Goal: Task Accomplishment & Management: Use online tool/utility

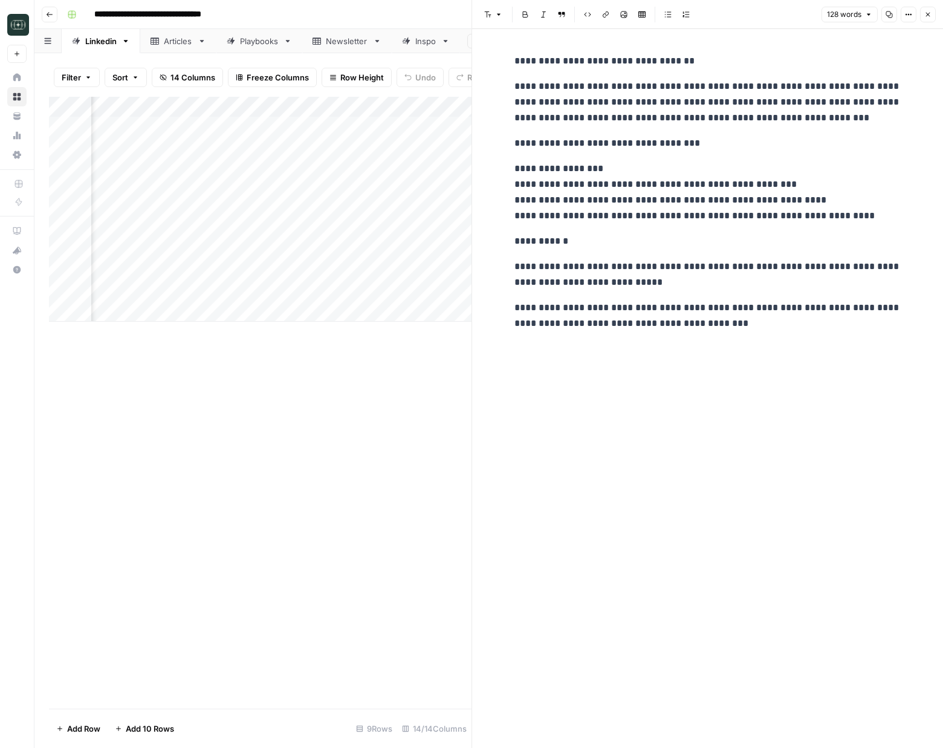
scroll to position [0, 203]
click at [49, 15] on icon "button" at bounding box center [49, 14] width 7 height 7
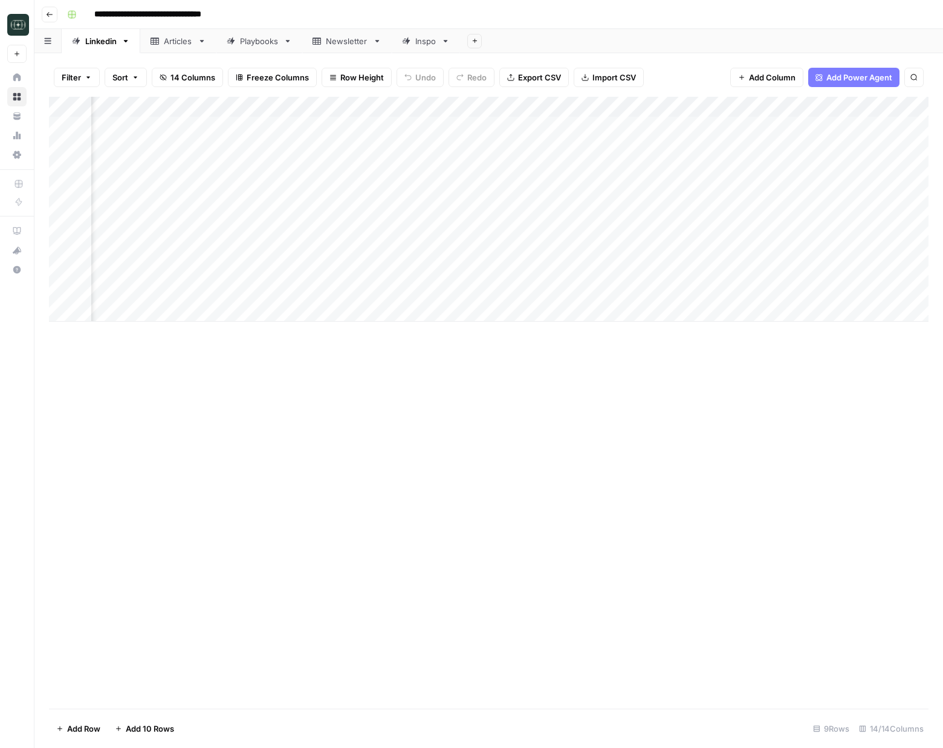
click at [48, 15] on icon "button" at bounding box center [50, 14] width 6 height 5
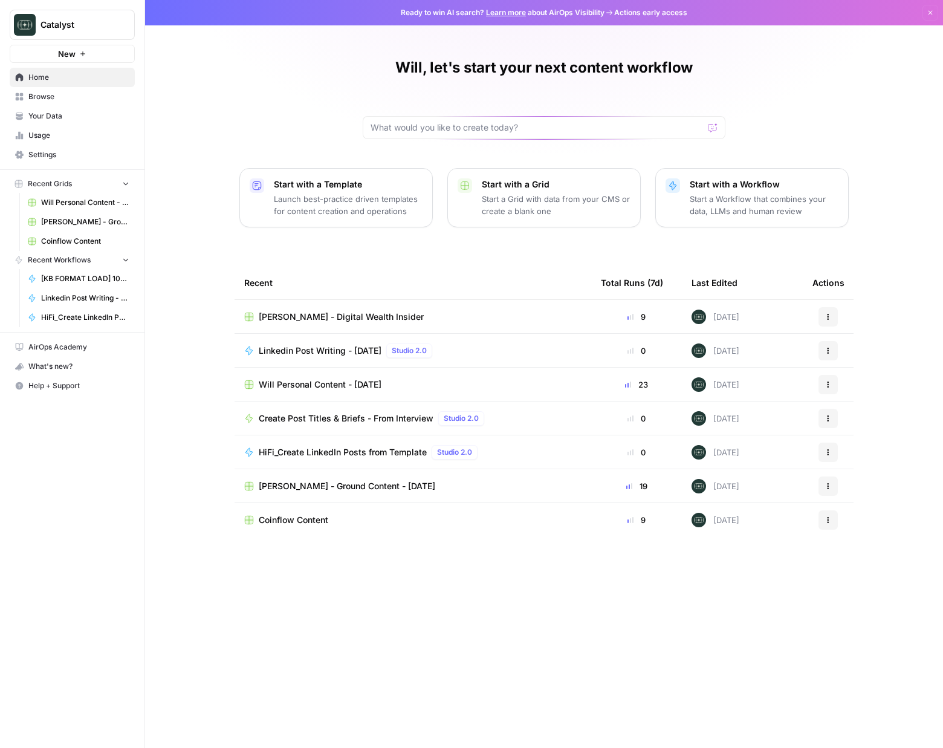
click at [64, 200] on span "Will Personal Content - [DATE]" at bounding box center [85, 202] width 88 height 11
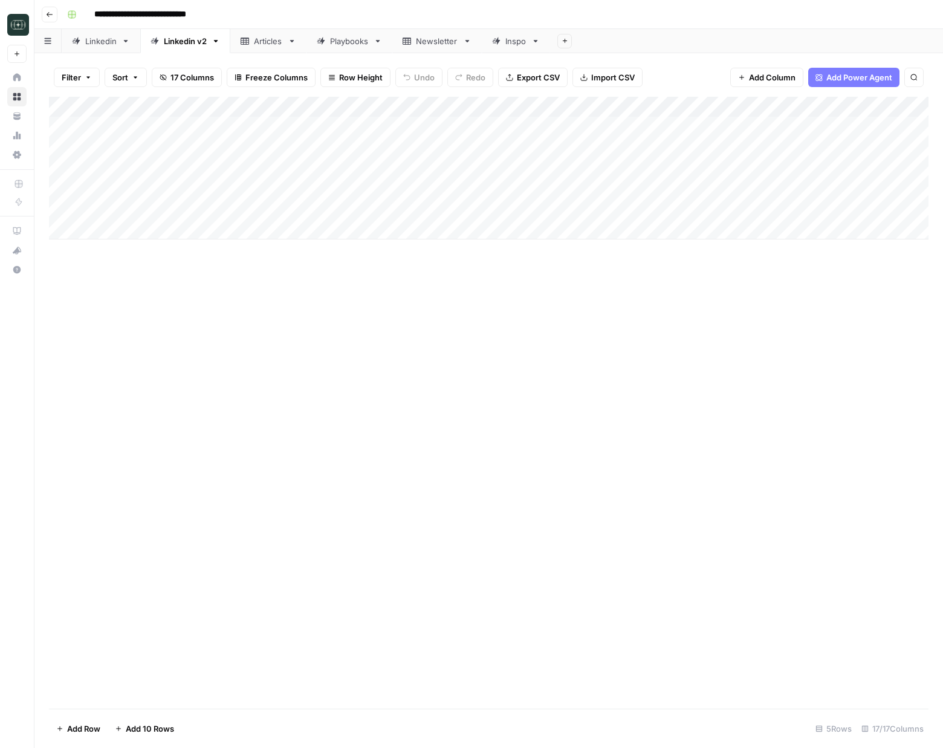
click at [356, 226] on div "Add Column" at bounding box center [489, 168] width 880 height 143
type textarea "**********"
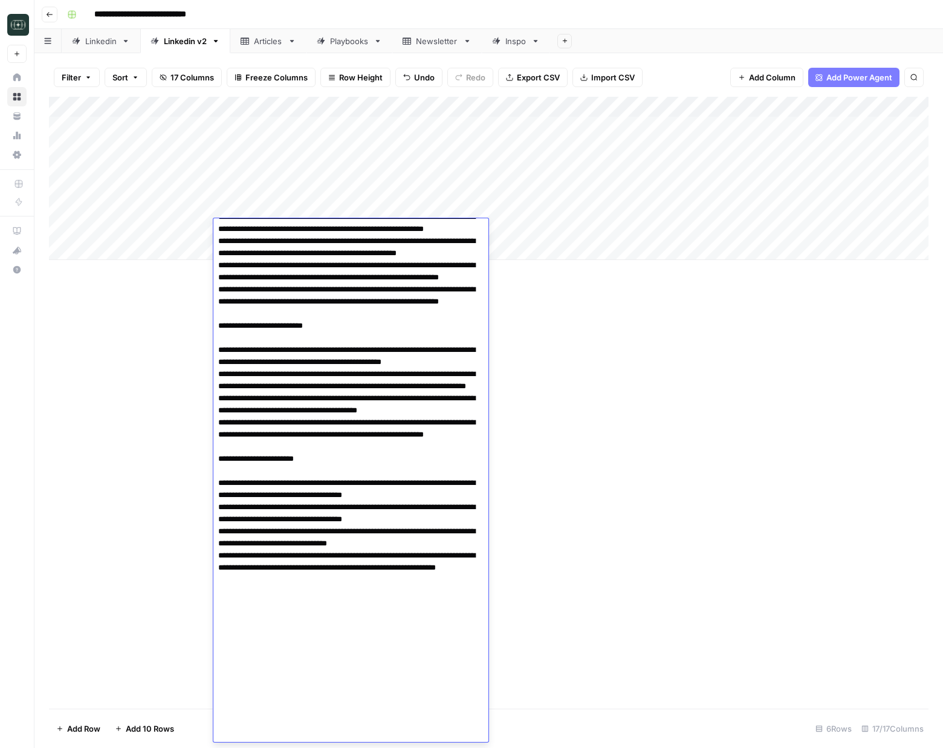
click at [585, 287] on div "Add Column" at bounding box center [489, 403] width 880 height 612
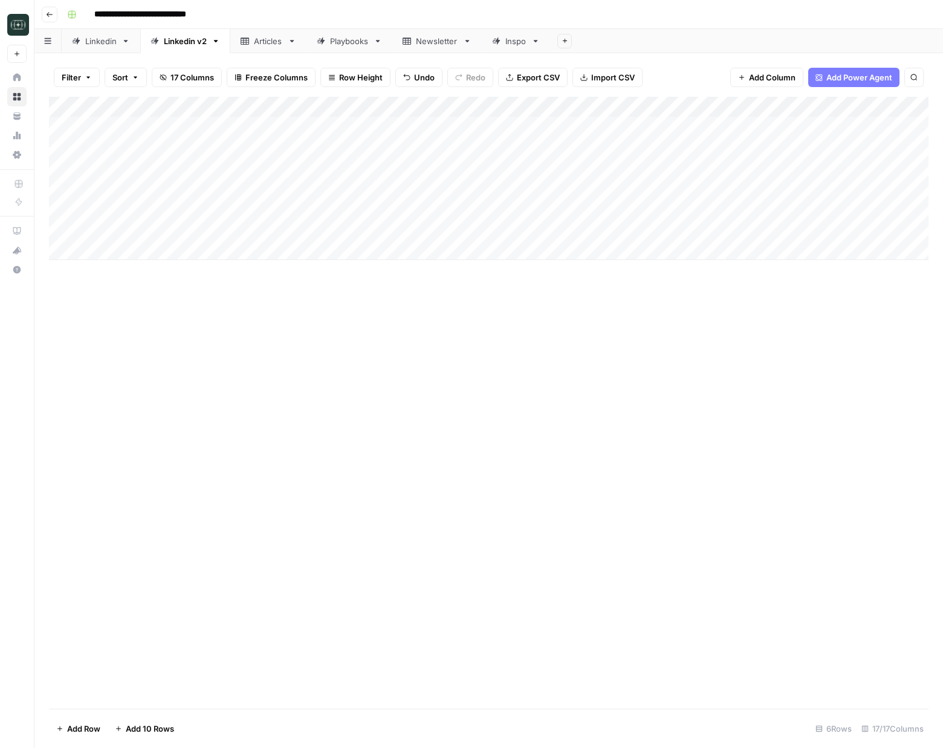
click at [547, 238] on div "Add Column" at bounding box center [489, 178] width 880 height 163
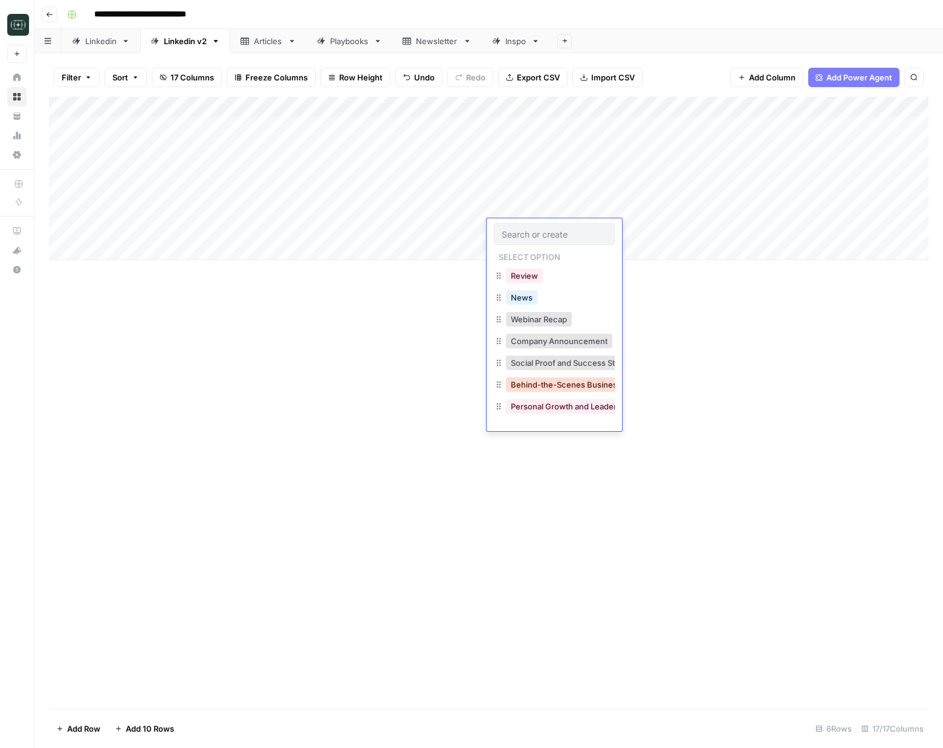
scroll to position [194, 0]
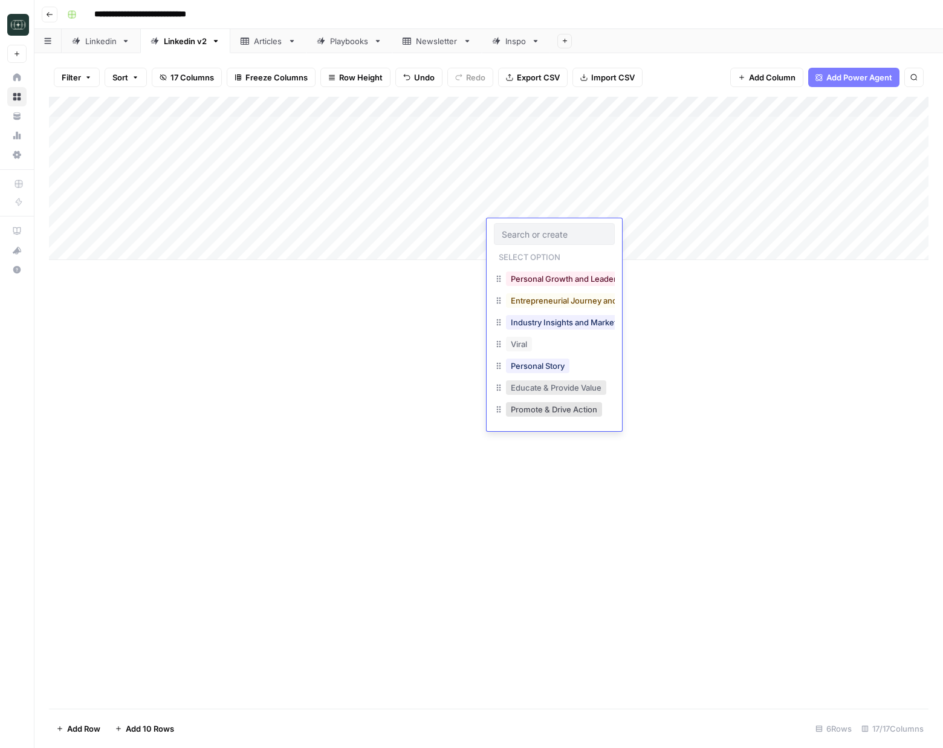
click at [544, 387] on button "Educate & Provide Value" at bounding box center [556, 387] width 100 height 15
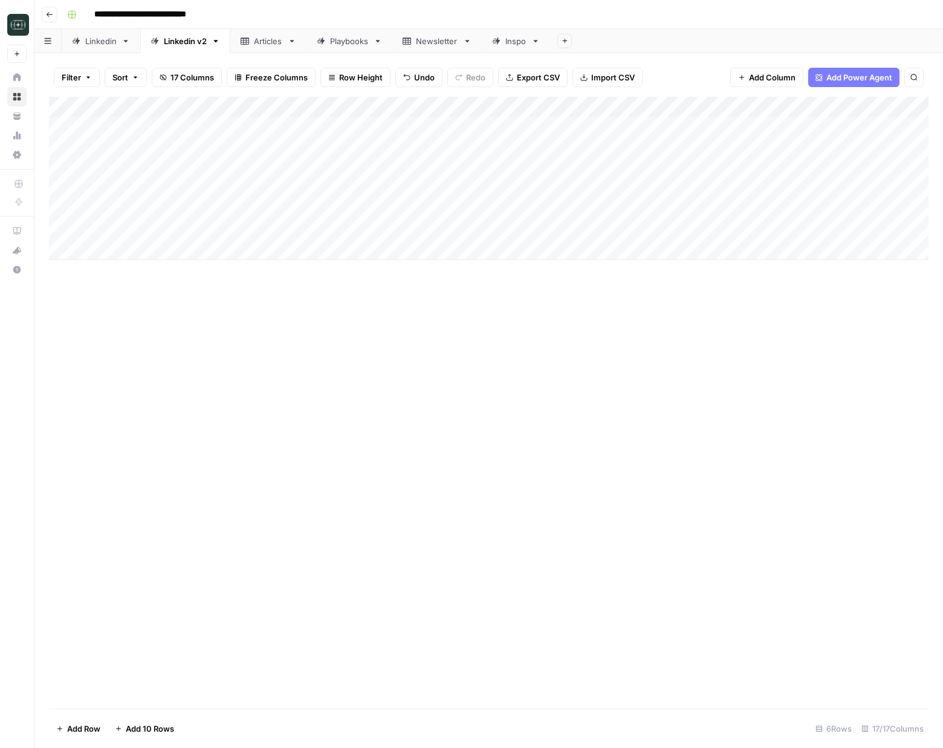
click at [613, 229] on div "Add Column" at bounding box center [489, 178] width 880 height 163
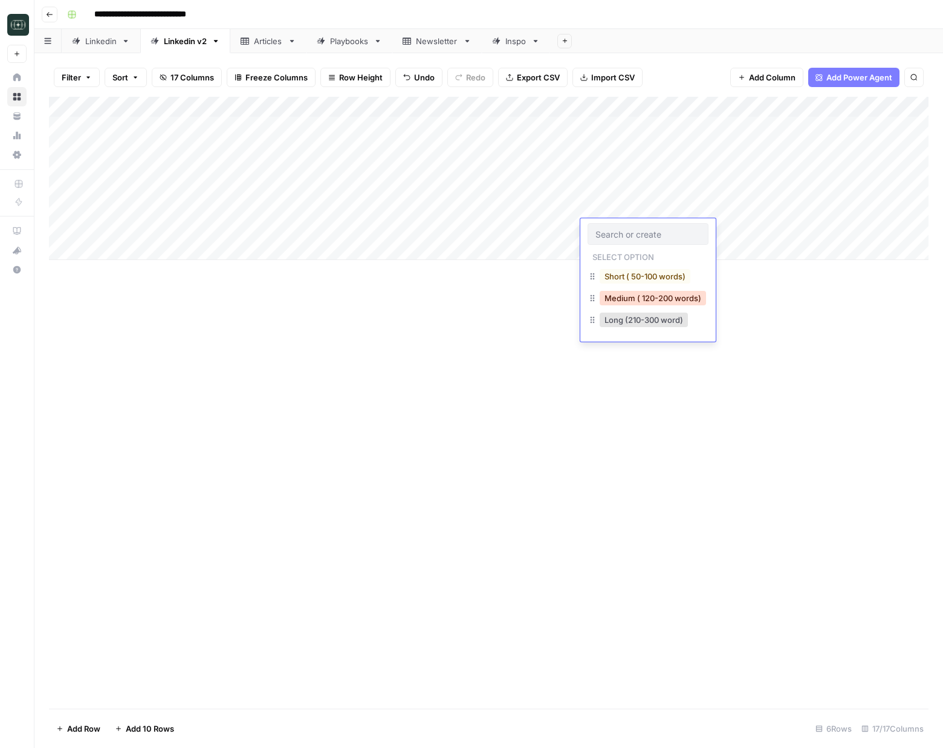
click at [614, 294] on button "Medium ( 120-200 words)" at bounding box center [653, 298] width 106 height 15
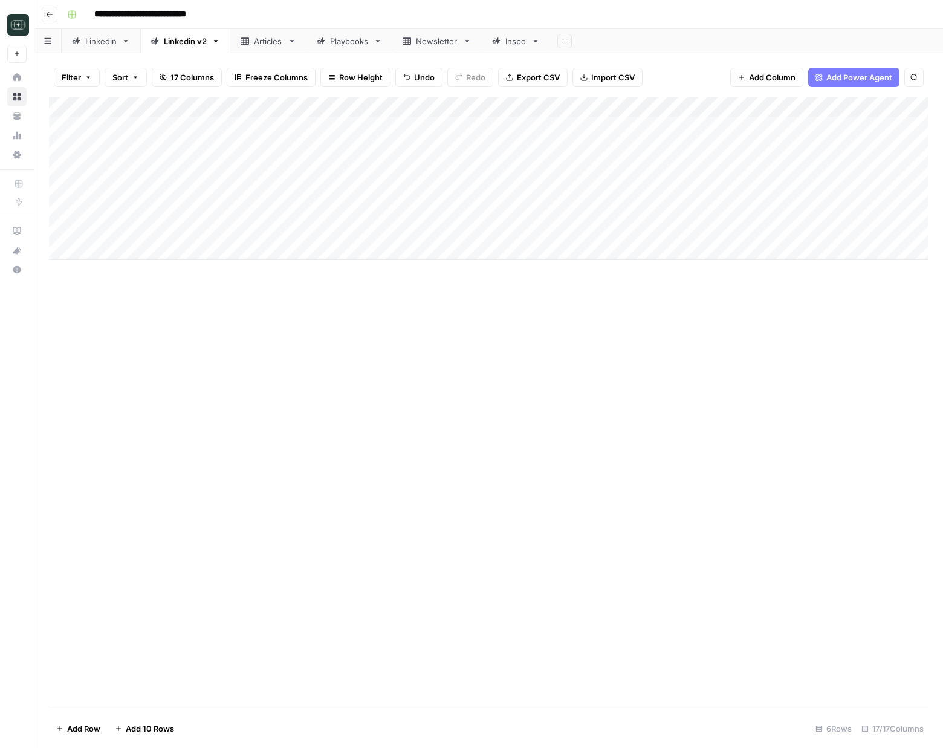
click at [655, 228] on div "Add Column" at bounding box center [489, 178] width 880 height 163
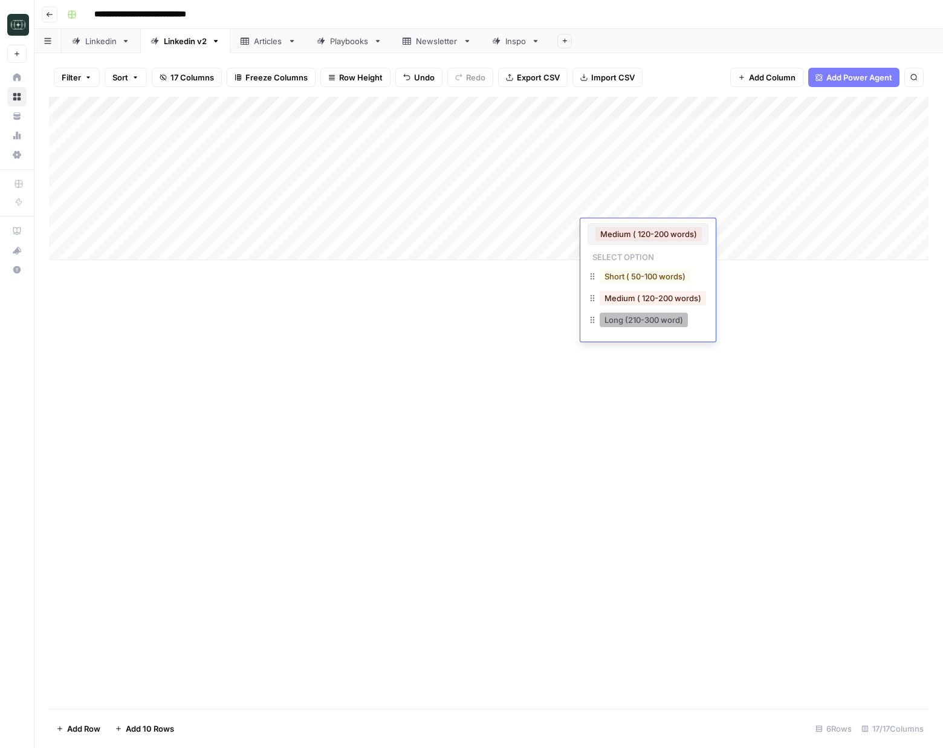
click at [633, 322] on button "Long (210-300 word)" at bounding box center [644, 320] width 88 height 15
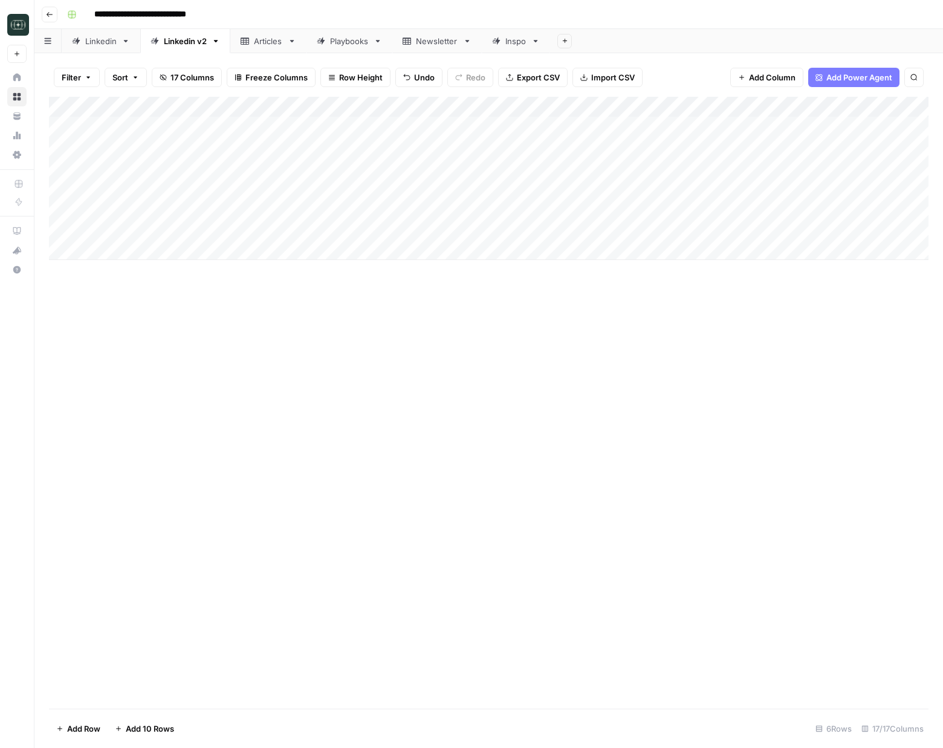
click at [746, 229] on div "Add Column" at bounding box center [489, 178] width 880 height 163
click at [374, 234] on div "Add Column" at bounding box center [489, 178] width 880 height 163
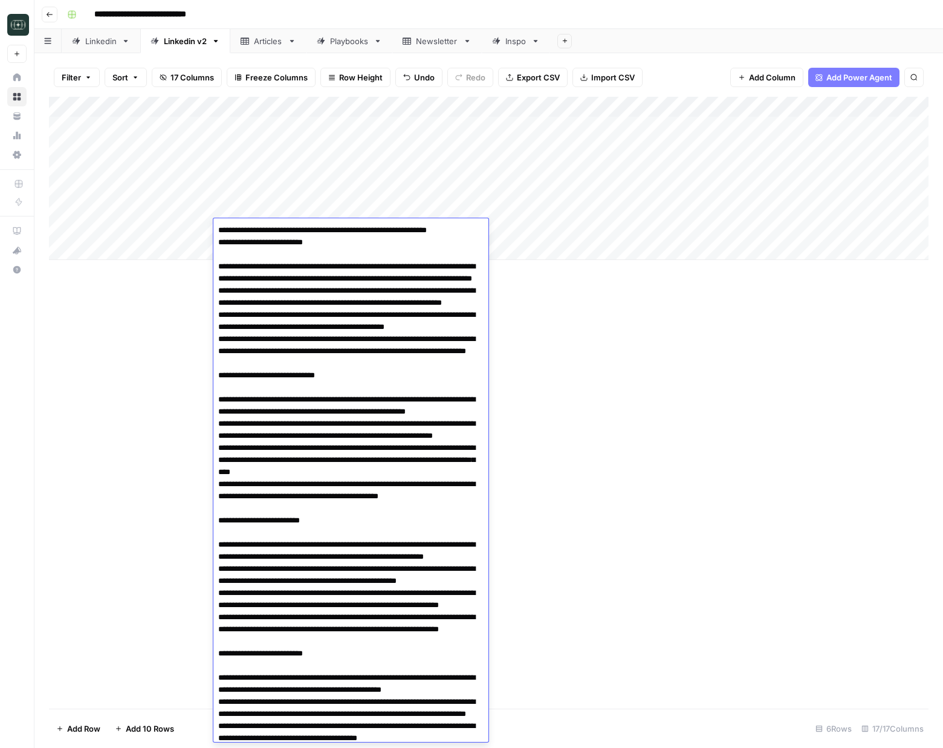
scroll to position [331, 0]
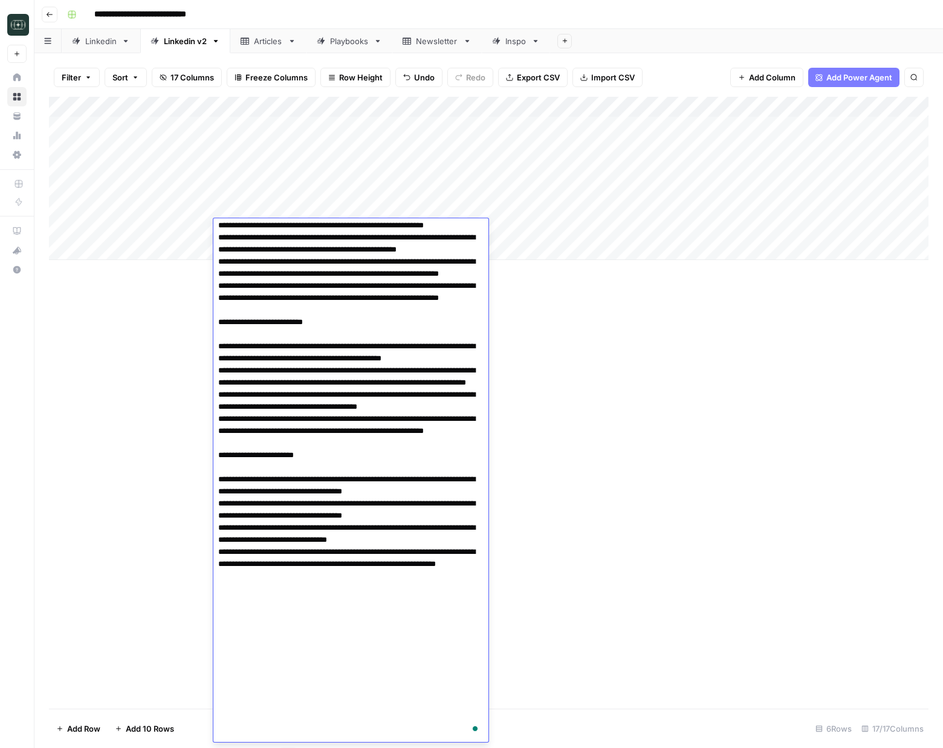
drag, startPoint x: 593, startPoint y: 374, endPoint x: 489, endPoint y: 332, distance: 112.1
click at [593, 374] on div "Add Column" at bounding box center [489, 403] width 880 height 612
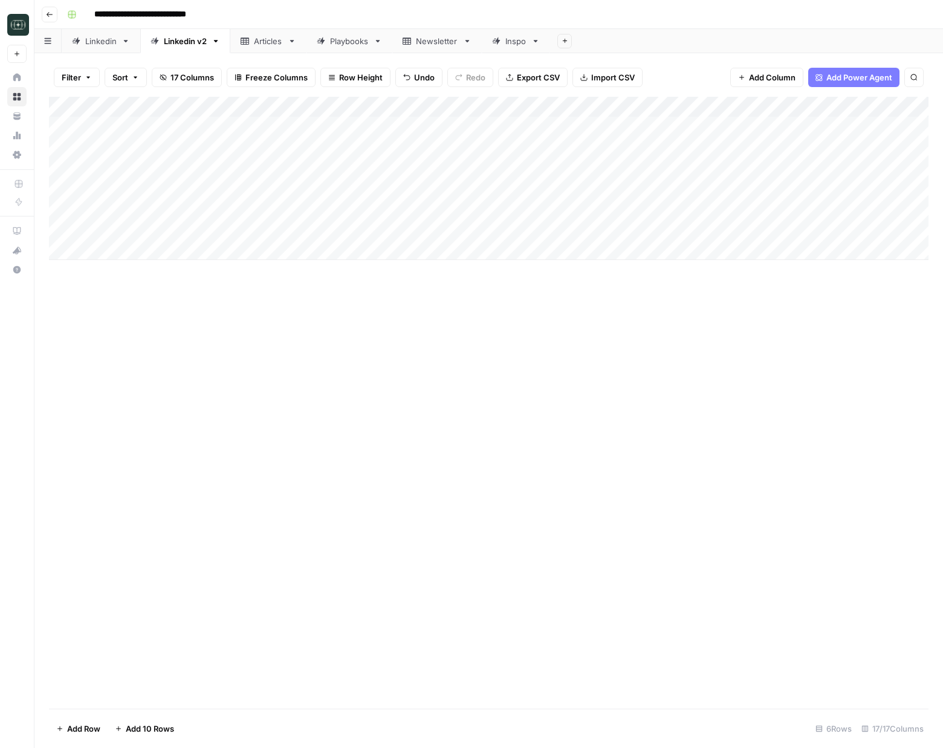
click at [310, 258] on div "Add Column" at bounding box center [489, 178] width 880 height 163
type textarea "**********"
click at [511, 246] on div "Add Column" at bounding box center [489, 189] width 880 height 184
click at [513, 251] on div "Add Column" at bounding box center [489, 189] width 880 height 184
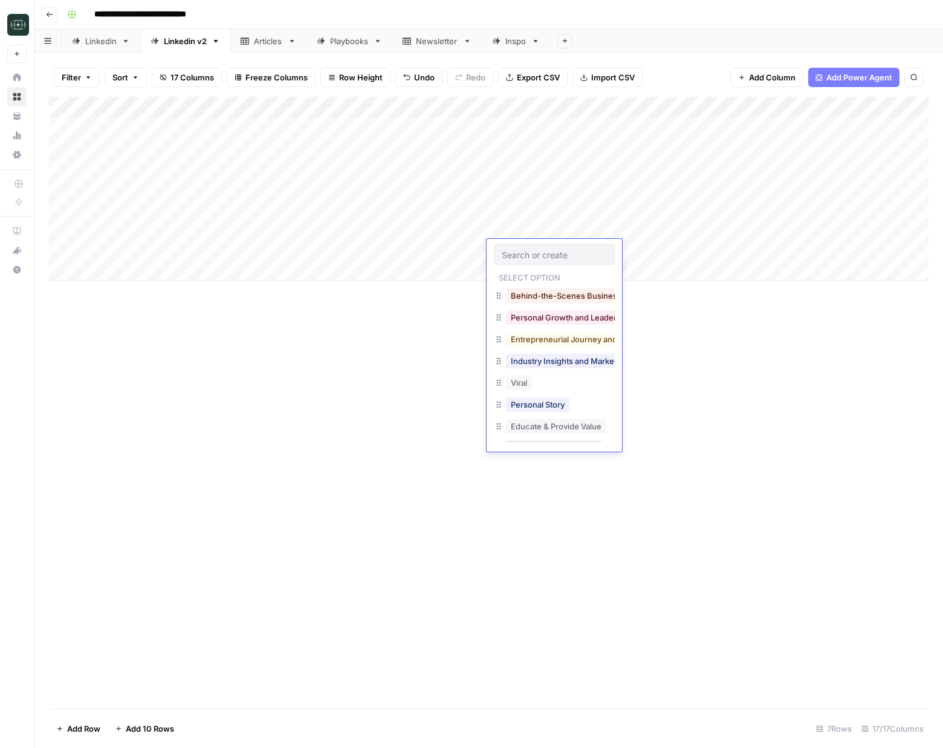
scroll to position [194, 0]
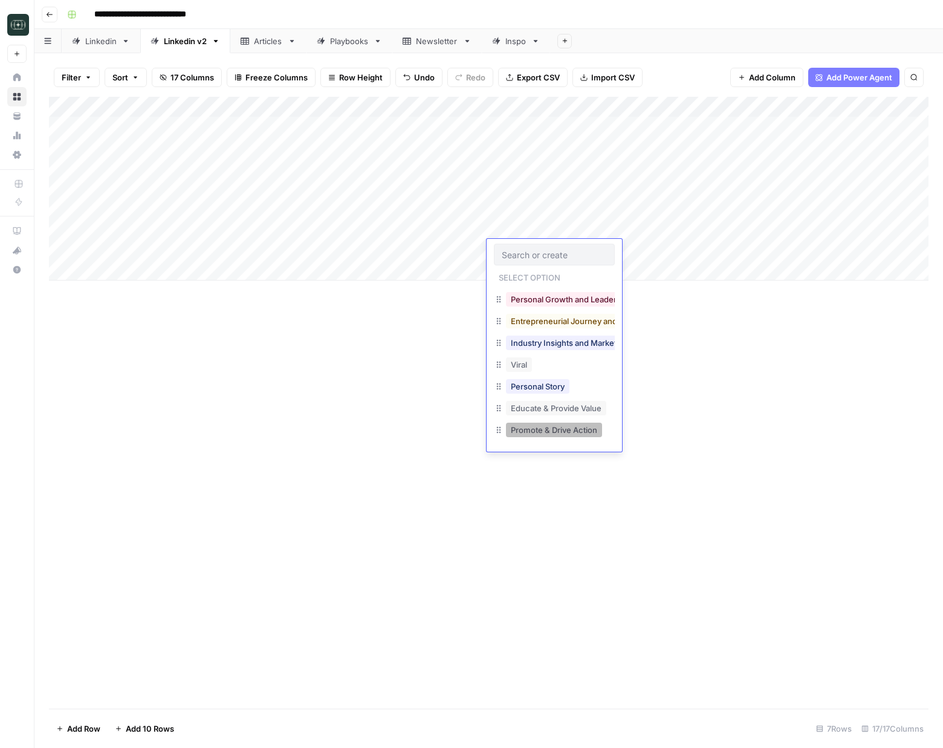
drag, startPoint x: 568, startPoint y: 431, endPoint x: 573, endPoint y: 420, distance: 11.6
click at [568, 431] on button "Promote & Drive Action" at bounding box center [554, 430] width 96 height 15
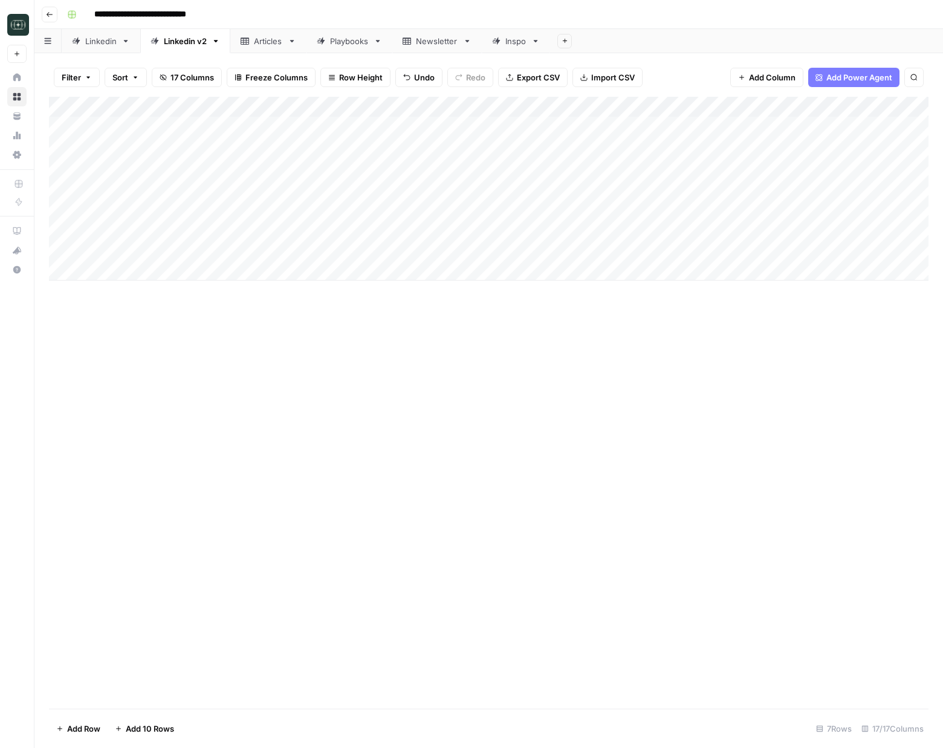
click at [643, 253] on div "Add Column" at bounding box center [489, 189] width 880 height 184
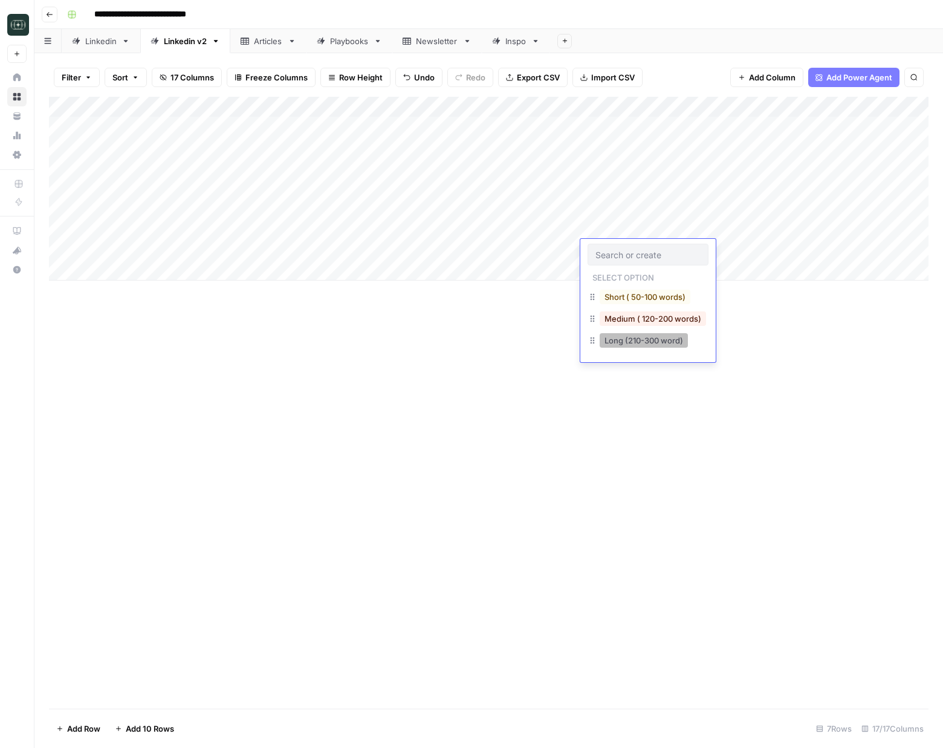
click at [642, 338] on button "Long (210-300 word)" at bounding box center [644, 340] width 88 height 15
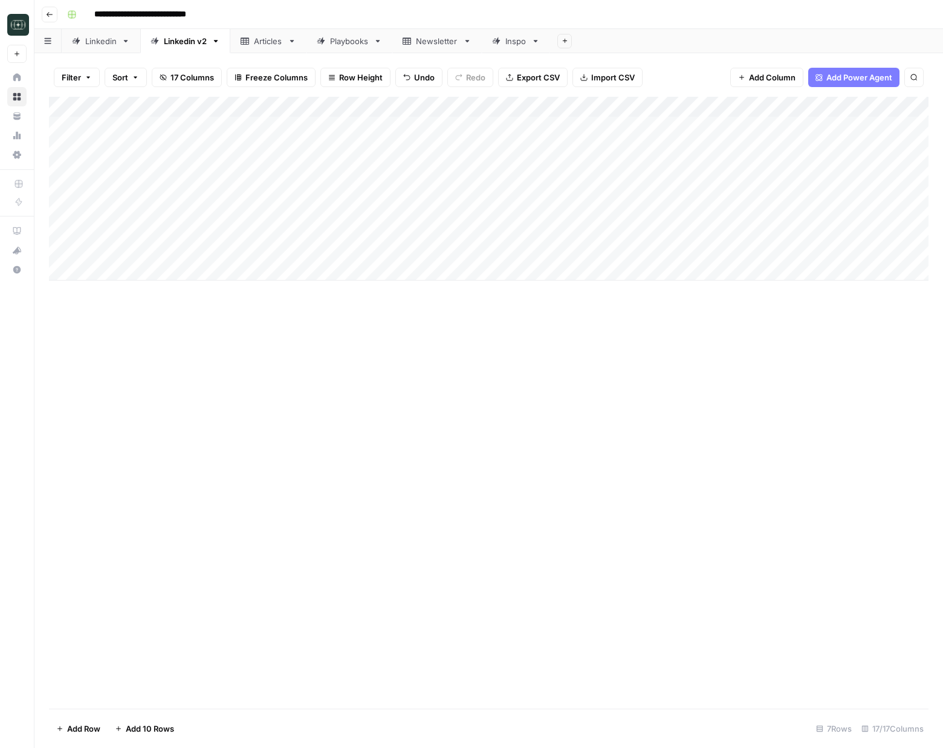
click at [743, 250] on div "Add Column" at bounding box center [489, 189] width 880 height 184
click at [96, 48] on link "Linkedin" at bounding box center [101, 41] width 79 height 24
click at [419, 697] on div "Add Column" at bounding box center [489, 403] width 880 height 612
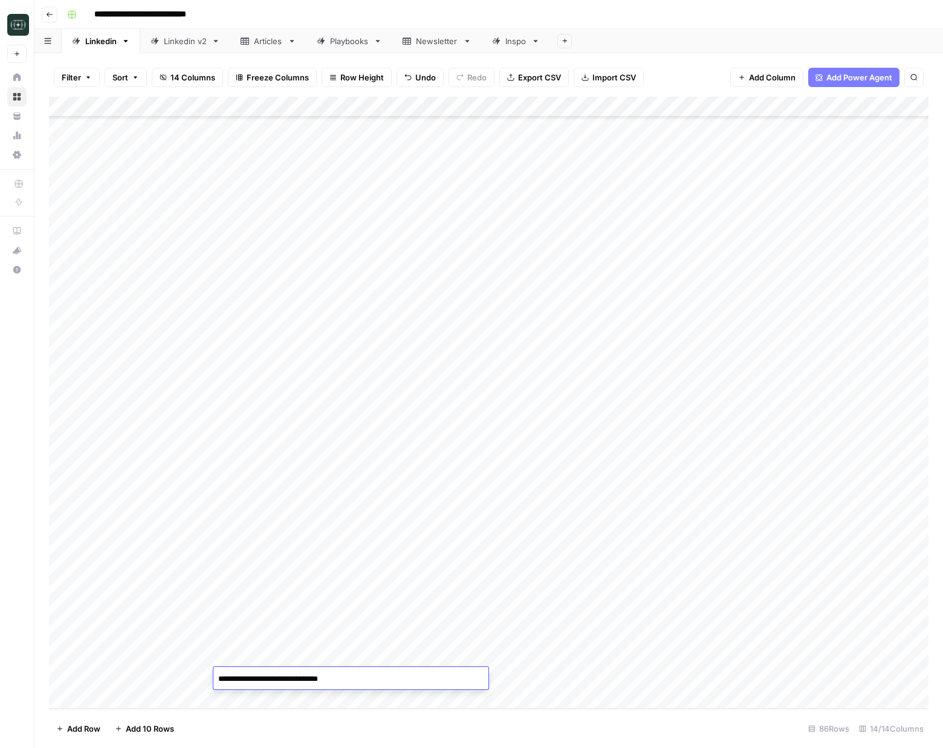
type textarea "**********"
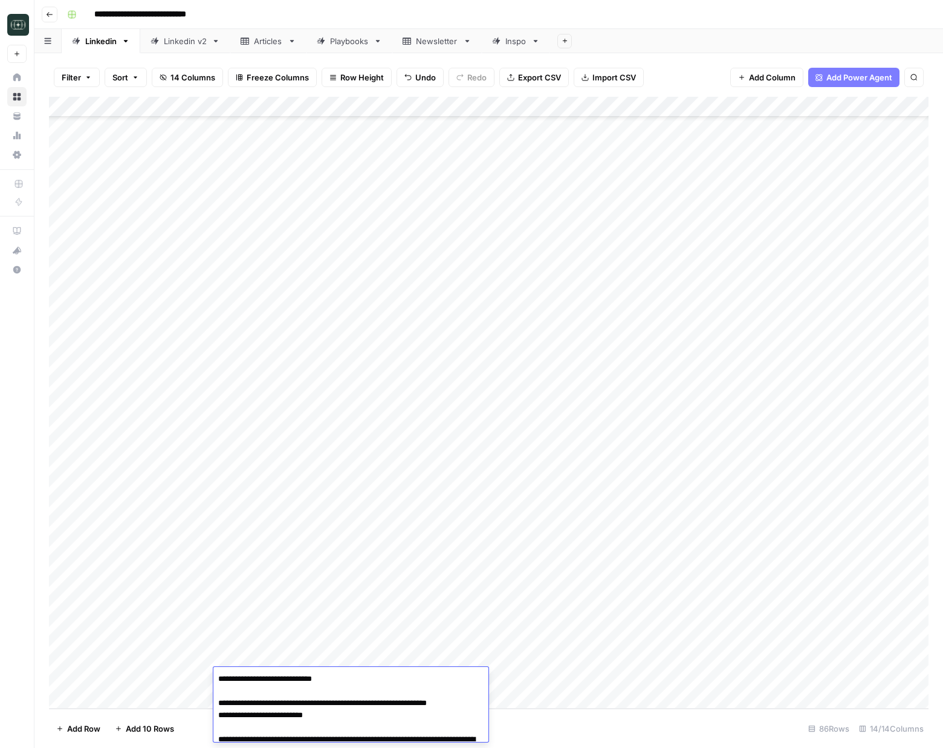
click at [579, 676] on div "Add Column" at bounding box center [489, 403] width 880 height 612
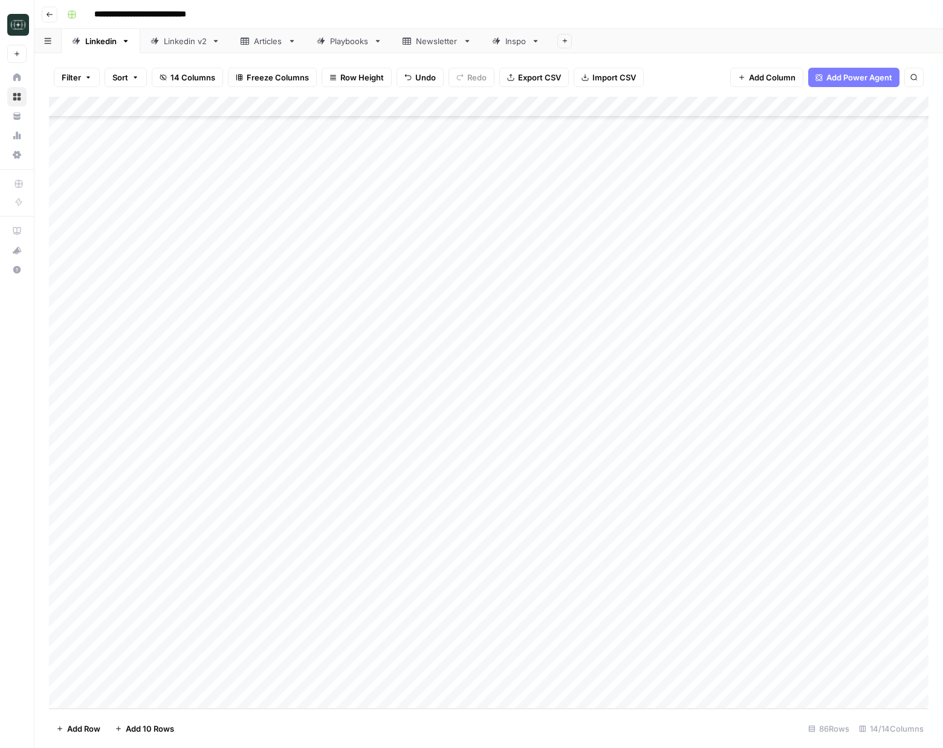
click at [521, 683] on div "Add Column" at bounding box center [489, 403] width 880 height 612
click at [535, 720] on button "Webinar Recap" at bounding box center [539, 722] width 66 height 15
click at [613, 678] on div "Add Column" at bounding box center [489, 403] width 880 height 612
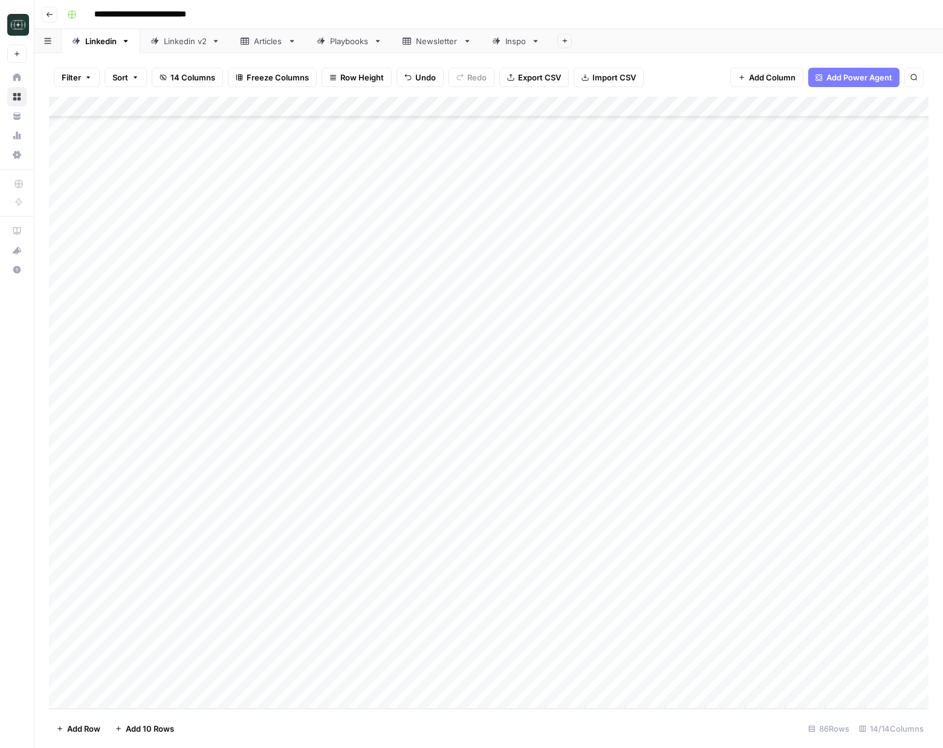
click at [613, 678] on div "Add Column" at bounding box center [489, 403] width 880 height 612
drag, startPoint x: 618, startPoint y: 707, endPoint x: 743, endPoint y: 675, distance: 128.6
click at [618, 707] on button "Medium ( 120-200 words)" at bounding box center [635, 709] width 106 height 15
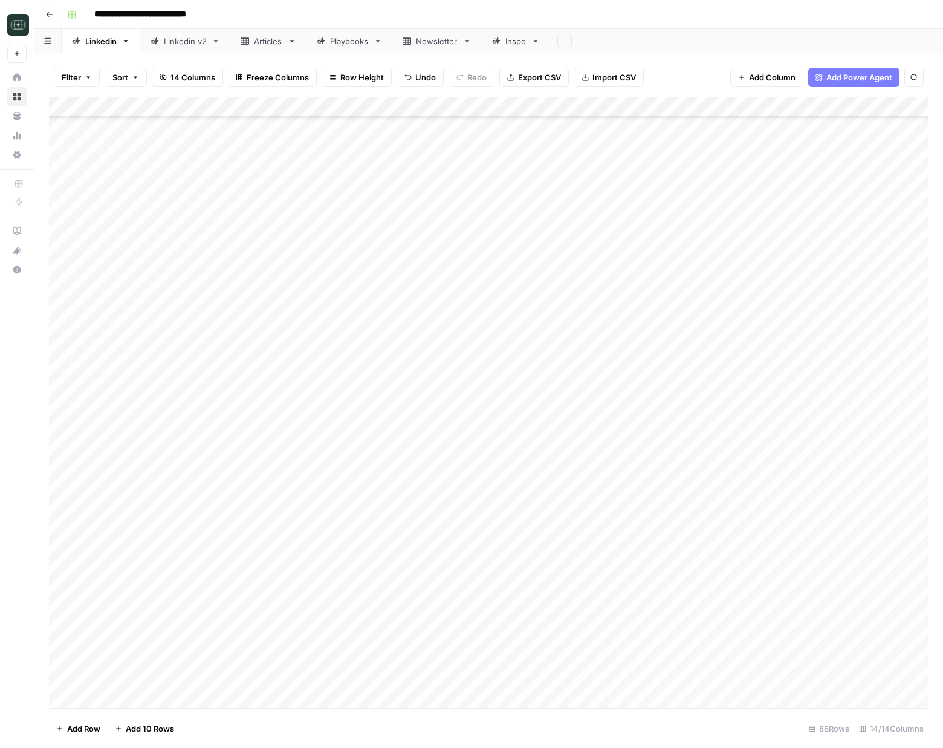
click at [637, 677] on div "Add Column" at bounding box center [489, 403] width 880 height 612
click at [636, 723] on button "Long (210-300 word)" at bounding box center [626, 720] width 88 height 15
click at [711, 682] on div "Add Column" at bounding box center [489, 403] width 880 height 612
click at [164, 39] on div "Linkedin v2" at bounding box center [185, 41] width 43 height 12
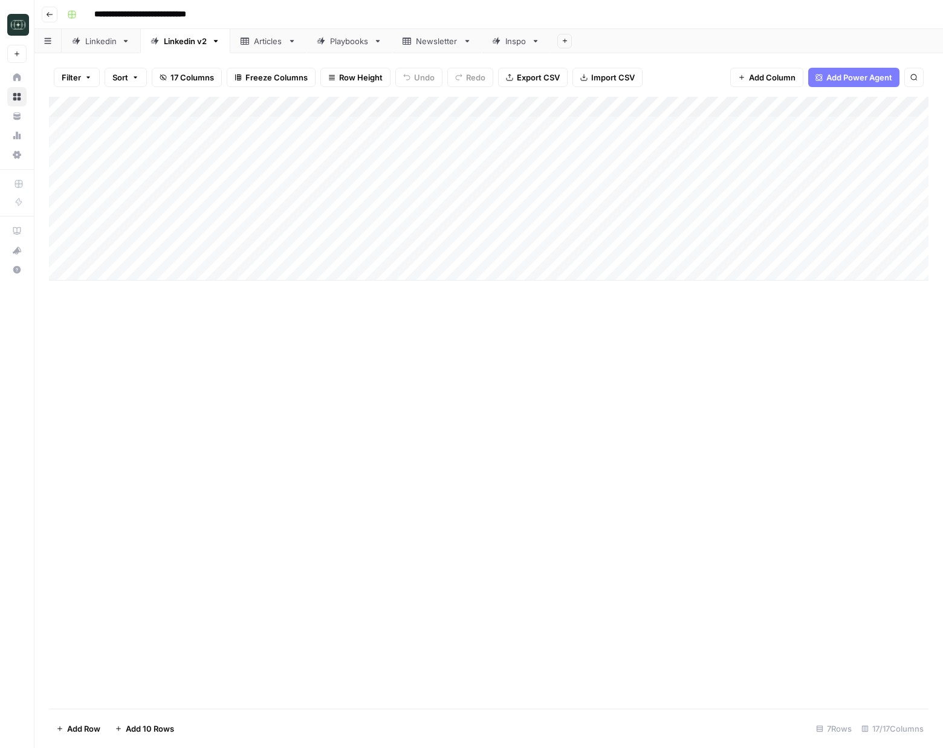
scroll to position [0, 175]
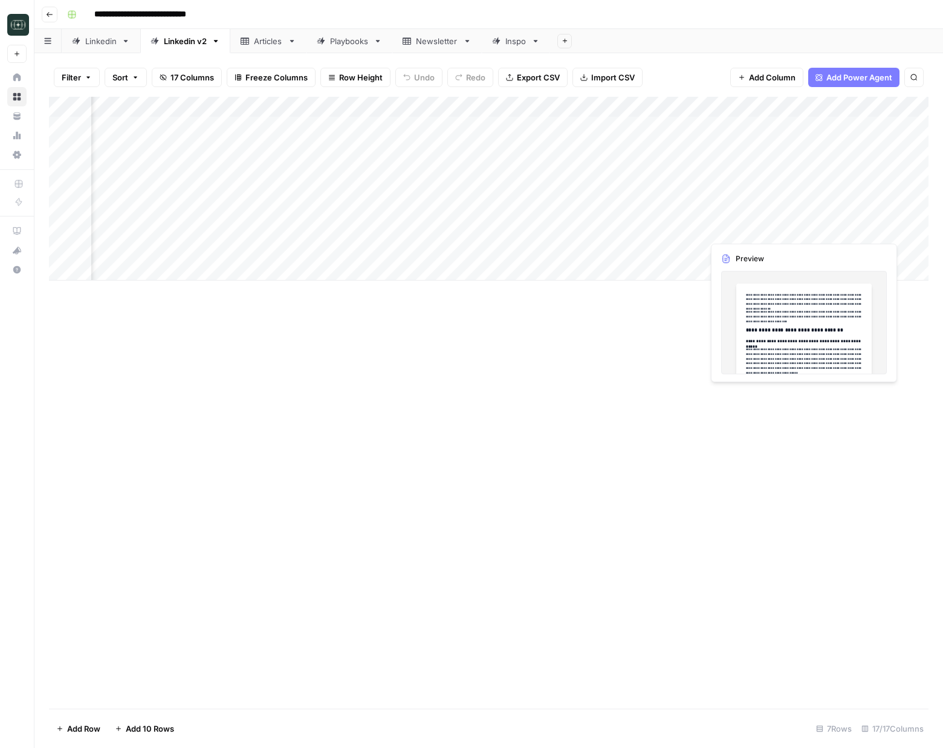
click at [782, 229] on div "Add Column" at bounding box center [489, 189] width 880 height 184
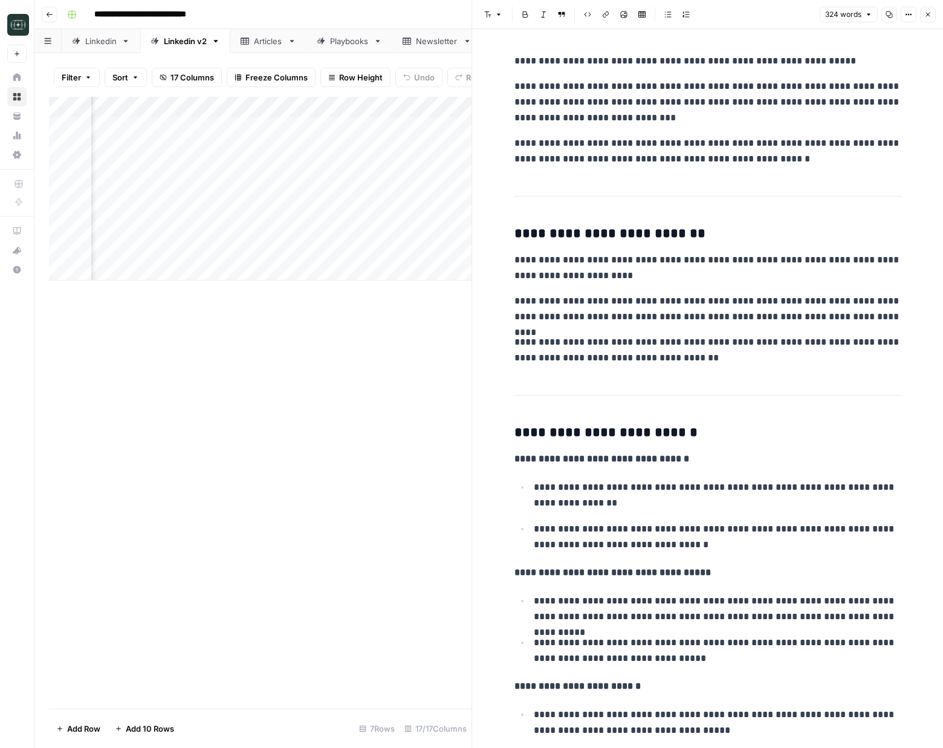
scroll to position [284, 0]
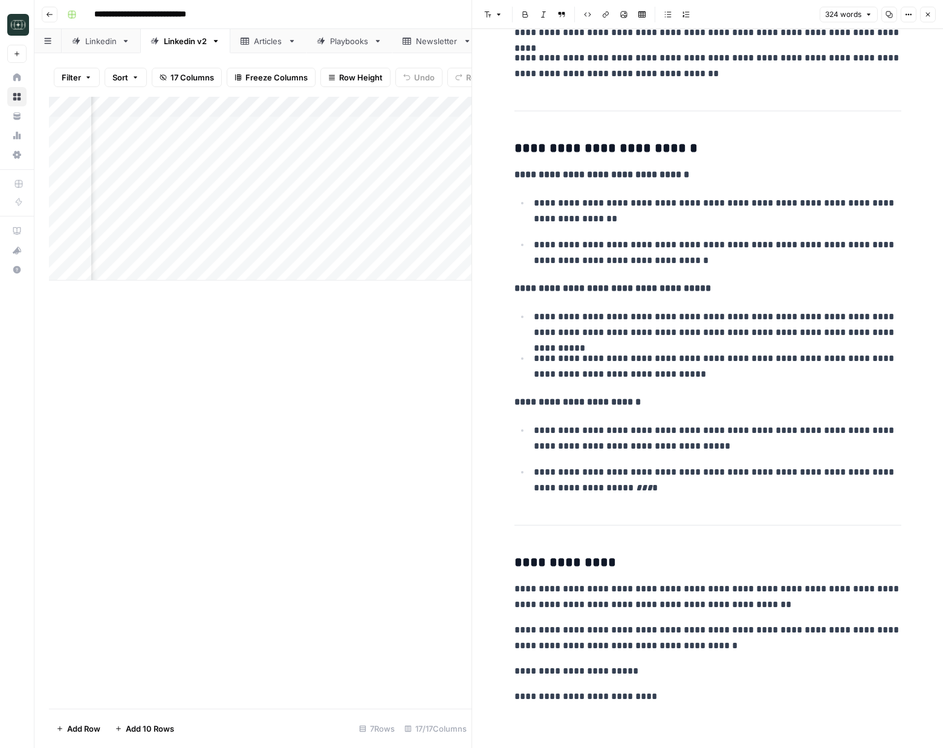
click at [932, 12] on button "Close" at bounding box center [928, 15] width 16 height 16
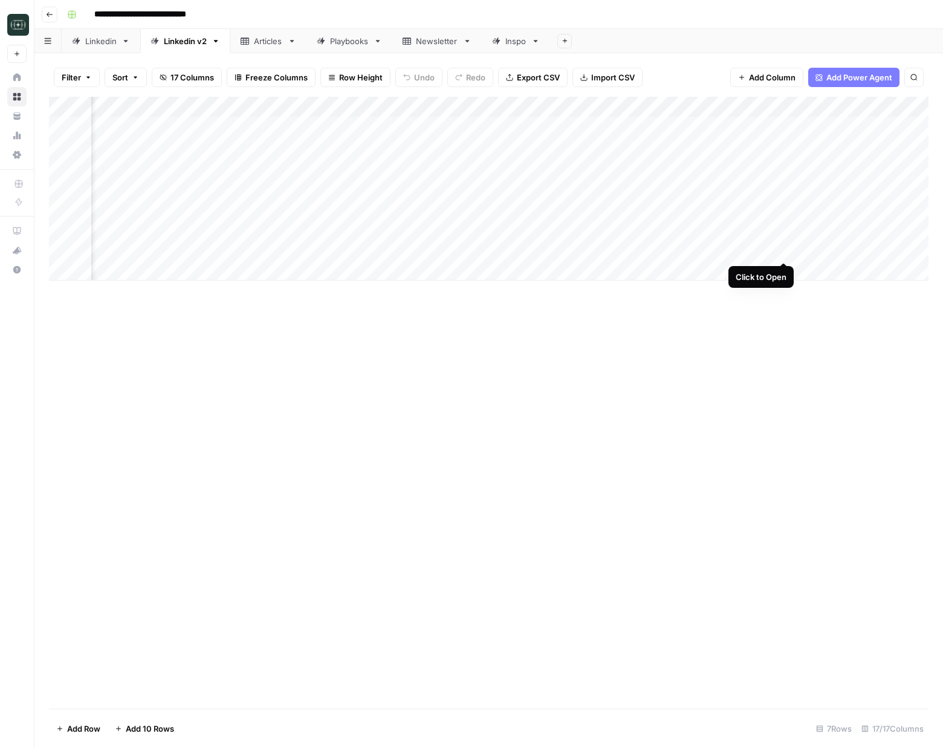
click at [784, 250] on div "Add Column" at bounding box center [489, 189] width 880 height 184
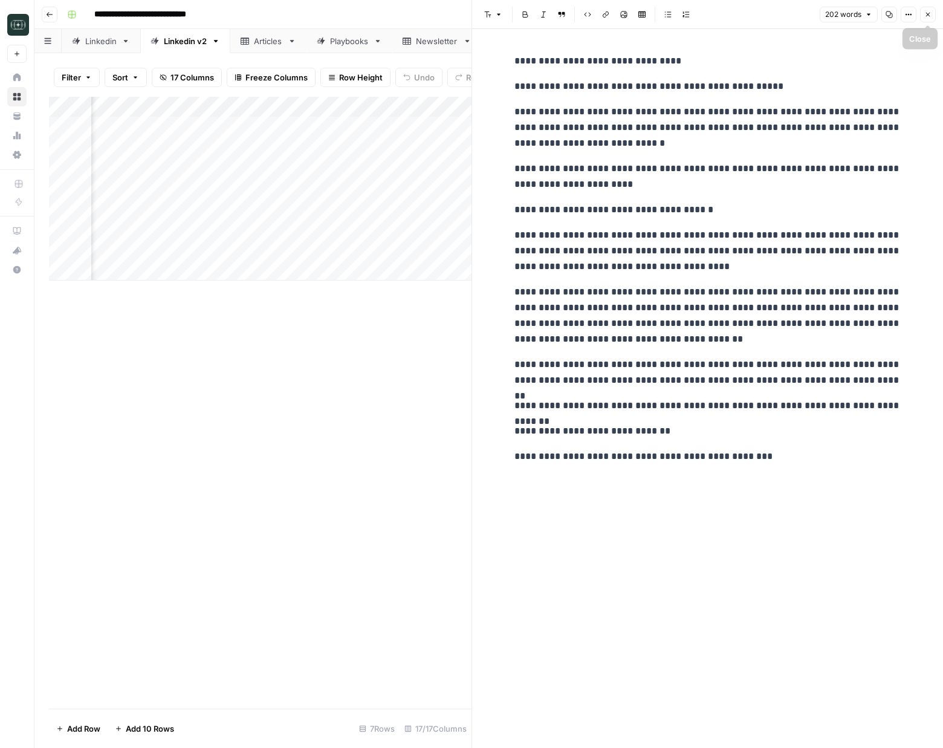
click at [926, 13] on icon "button" at bounding box center [928, 14] width 7 height 7
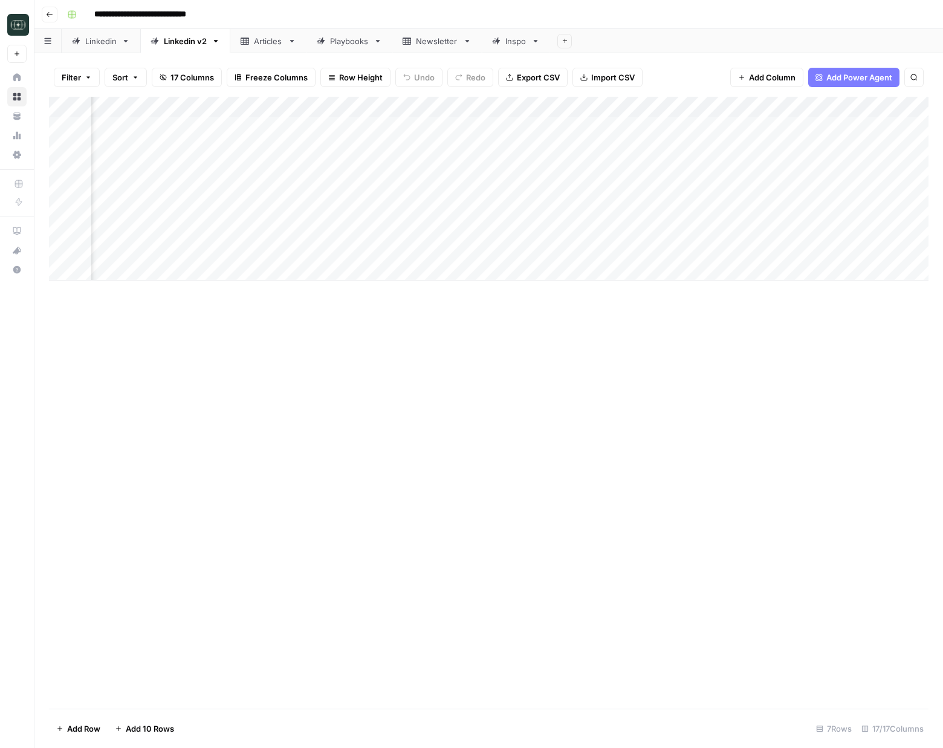
click at [661, 109] on div "Add Column" at bounding box center [489, 189] width 880 height 184
click at [660, 249] on div "Add Column" at bounding box center [489, 189] width 880 height 184
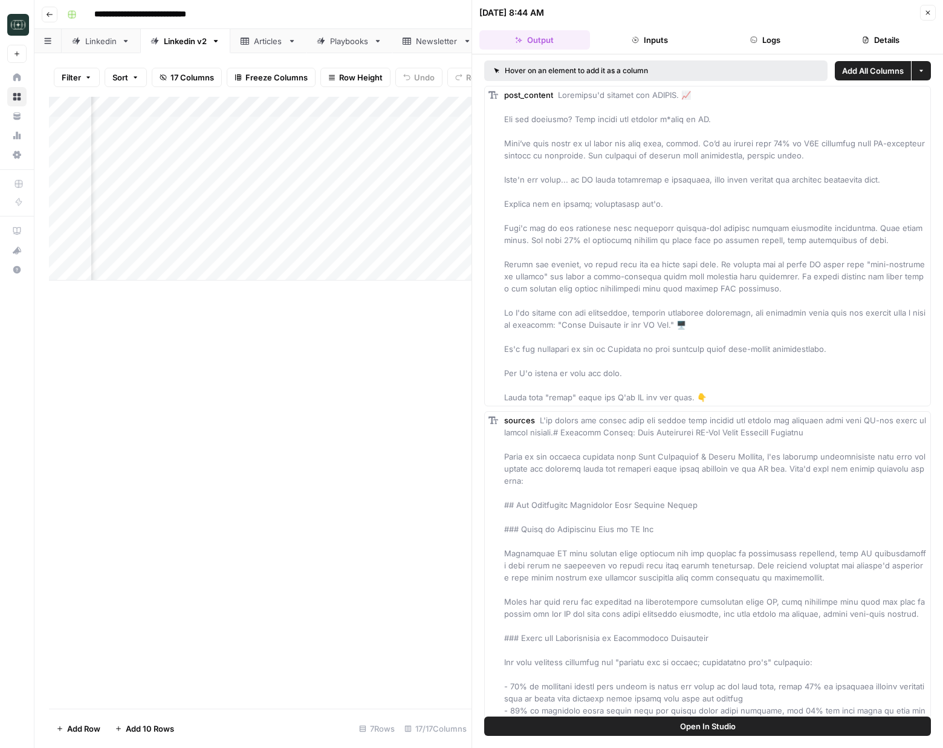
click at [759, 46] on button "Logs" at bounding box center [766, 39] width 111 height 19
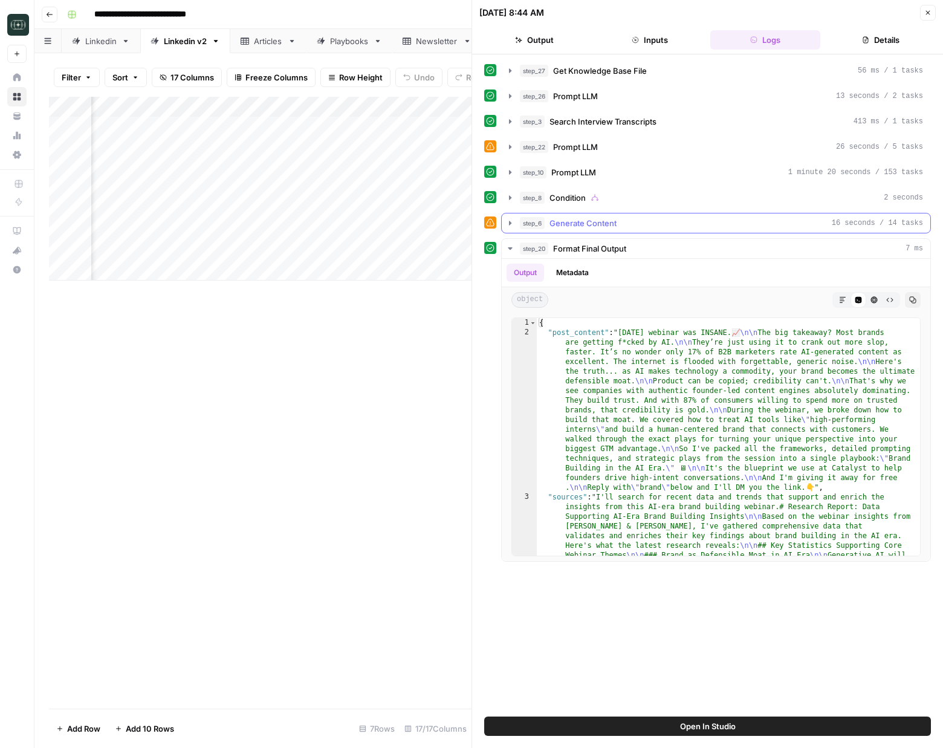
click at [503, 221] on button "step_6 Generate Content 16 seconds / 14 tasks" at bounding box center [716, 222] width 429 height 19
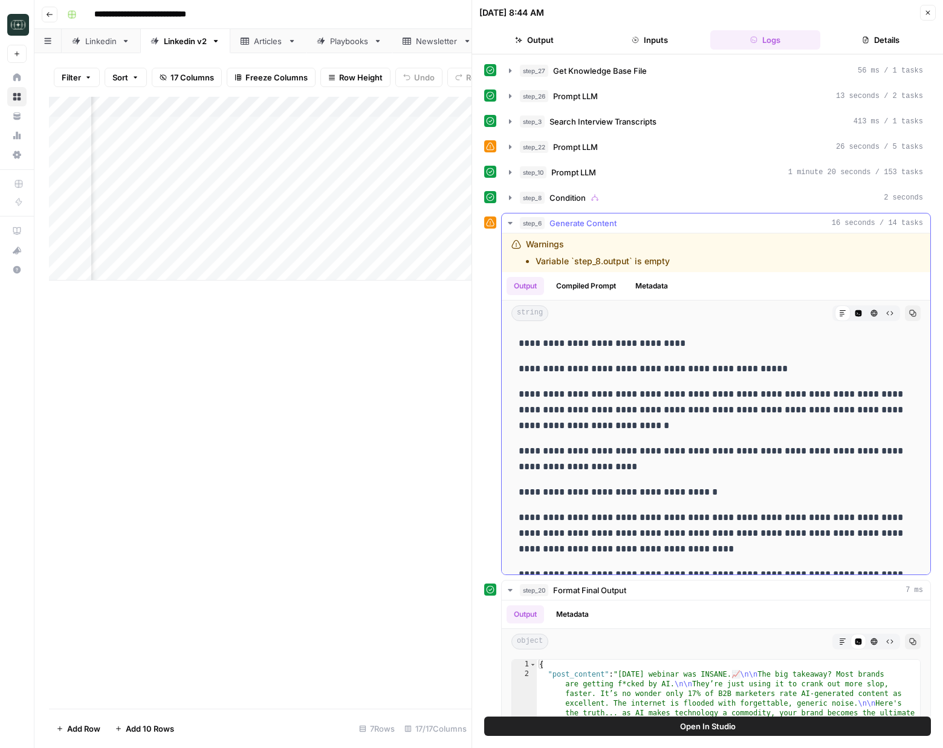
click at [579, 294] on button "Compiled Prompt" at bounding box center [586, 286] width 74 height 18
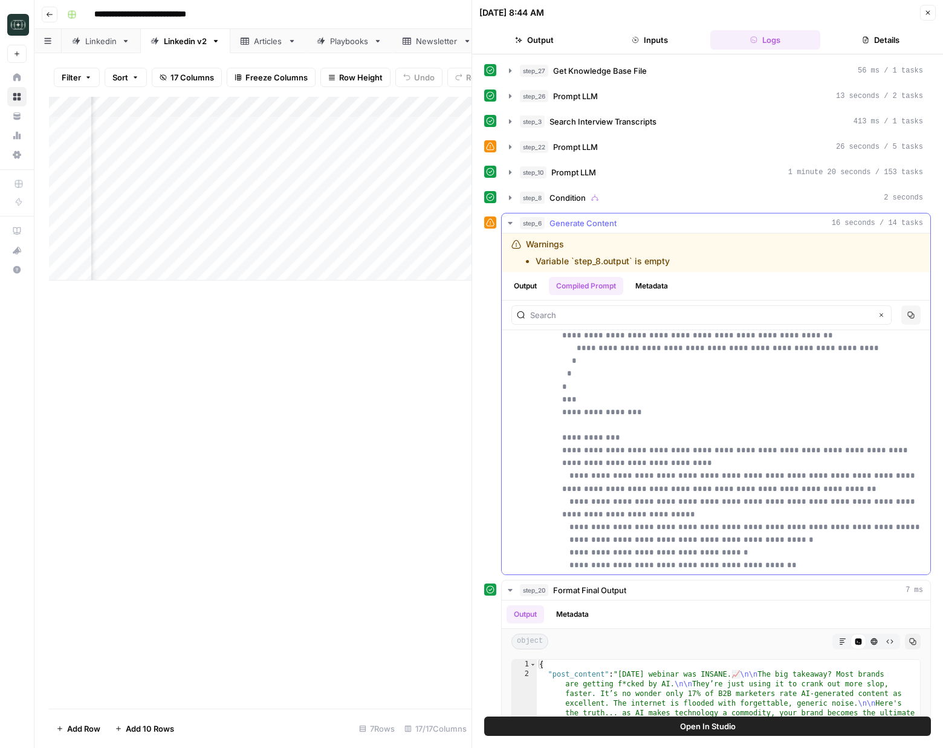
scroll to position [3542, 0]
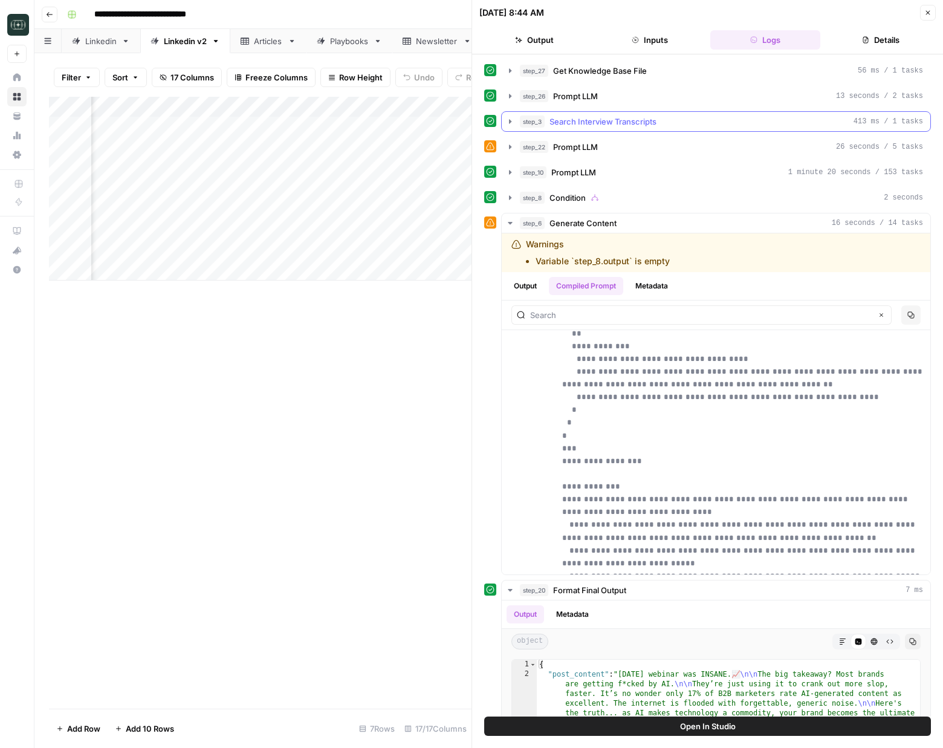
click at [509, 123] on icon "button" at bounding box center [510, 121] width 2 height 4
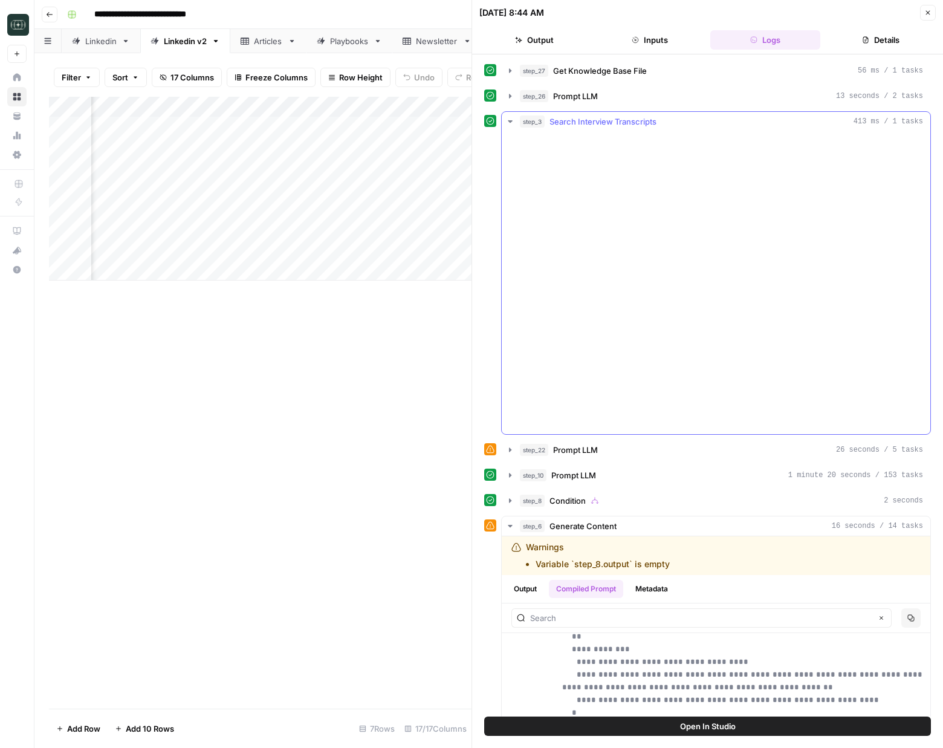
click at [509, 123] on icon "button" at bounding box center [511, 122] width 10 height 10
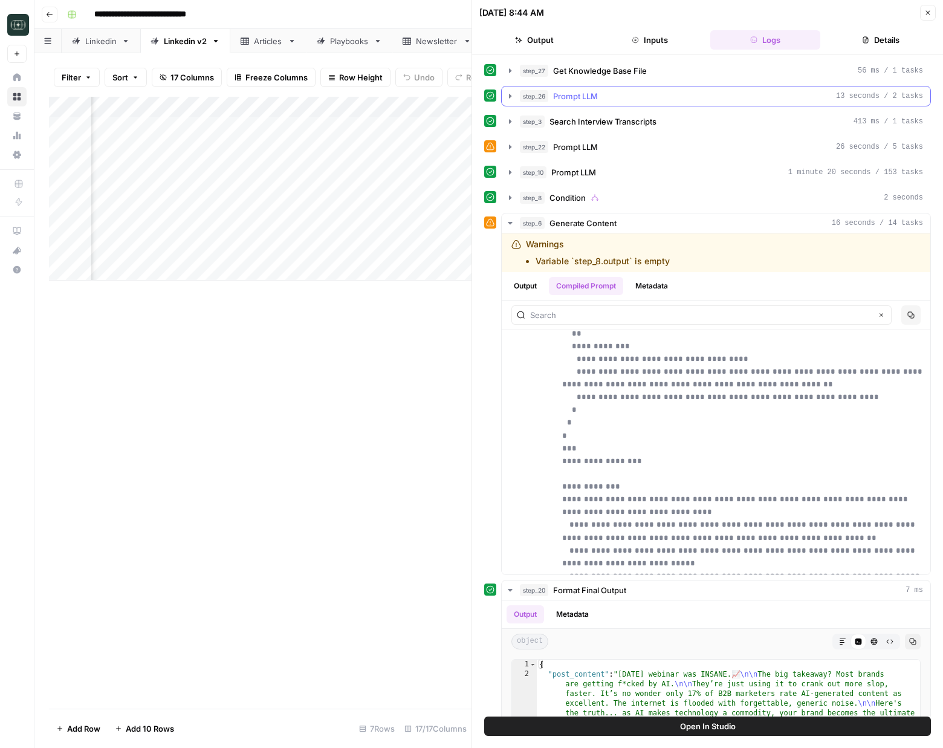
click at [510, 95] on icon "button" at bounding box center [510, 96] width 2 height 4
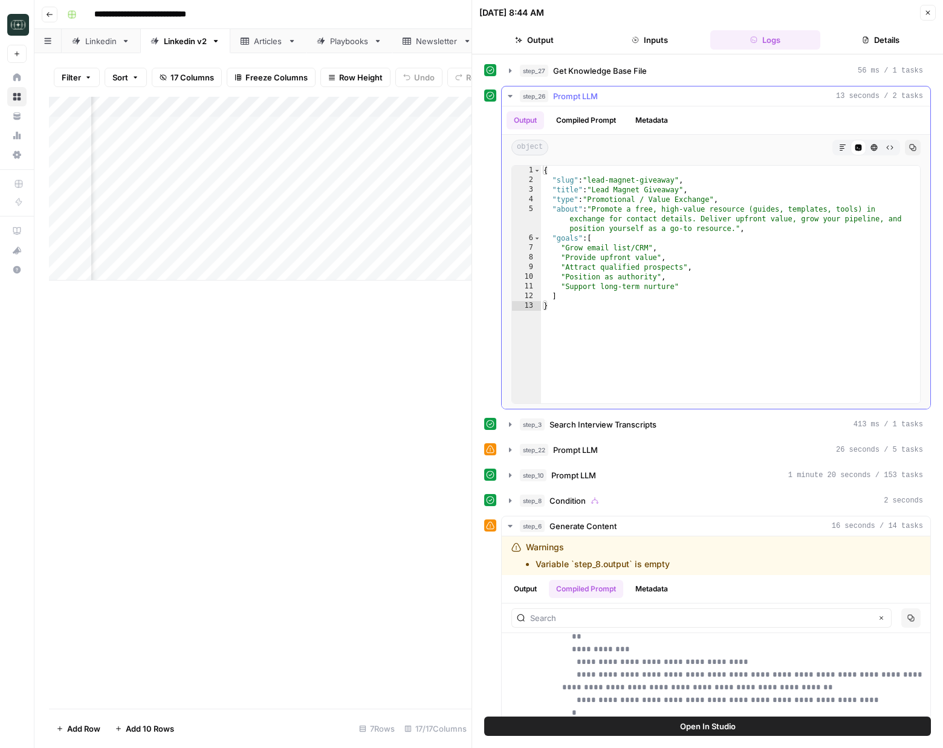
click at [509, 96] on icon "button" at bounding box center [510, 96] width 4 height 2
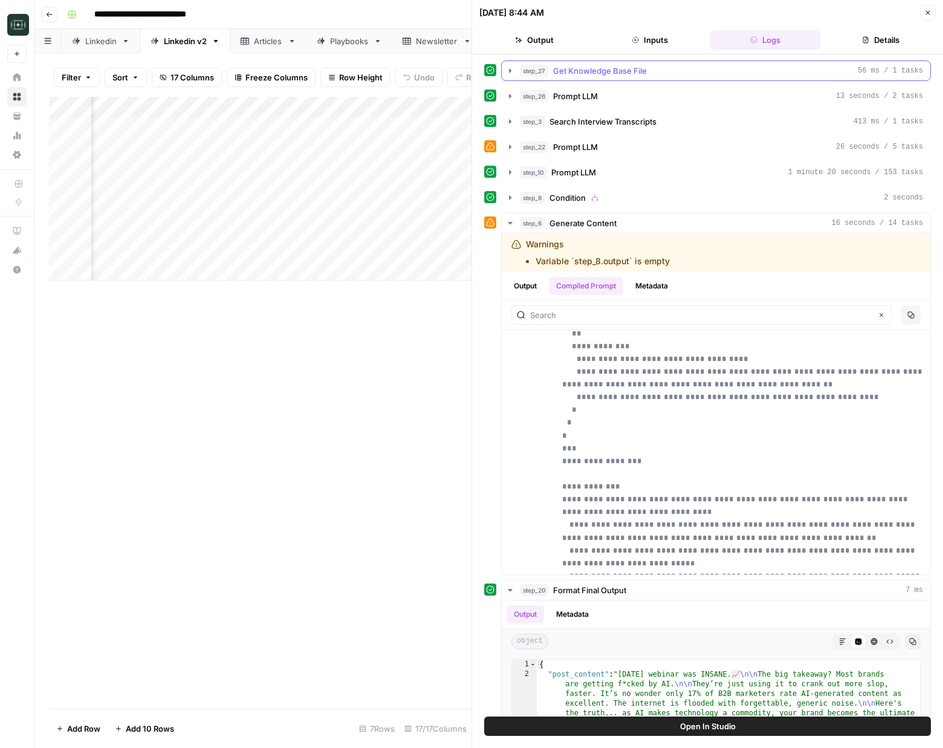
click at [508, 74] on icon "button" at bounding box center [511, 71] width 10 height 10
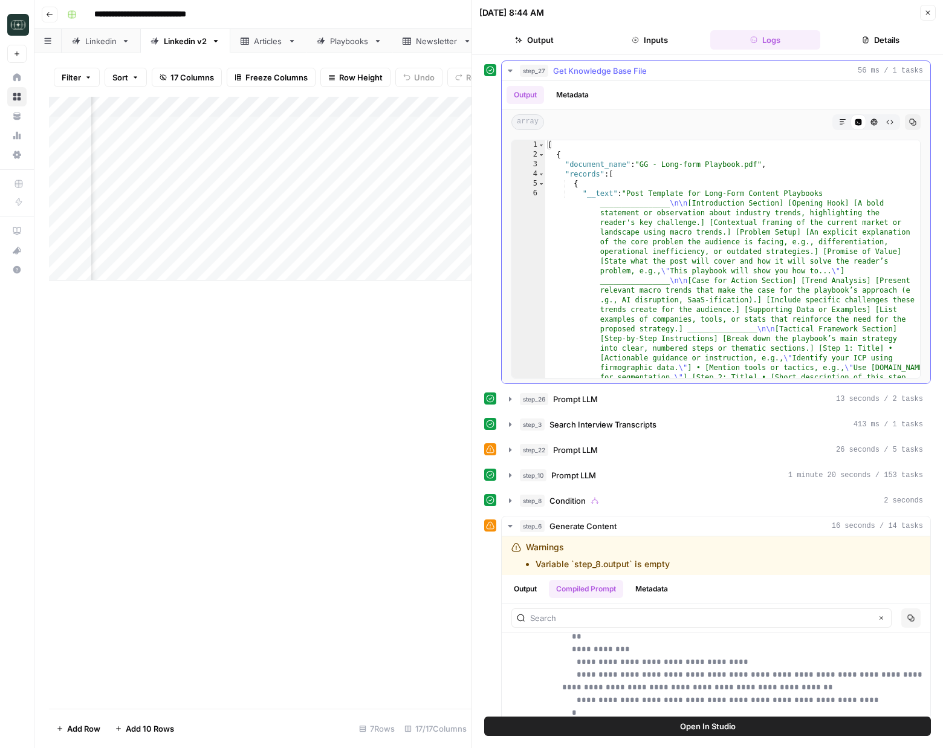
click at [508, 74] on icon "button" at bounding box center [511, 71] width 10 height 10
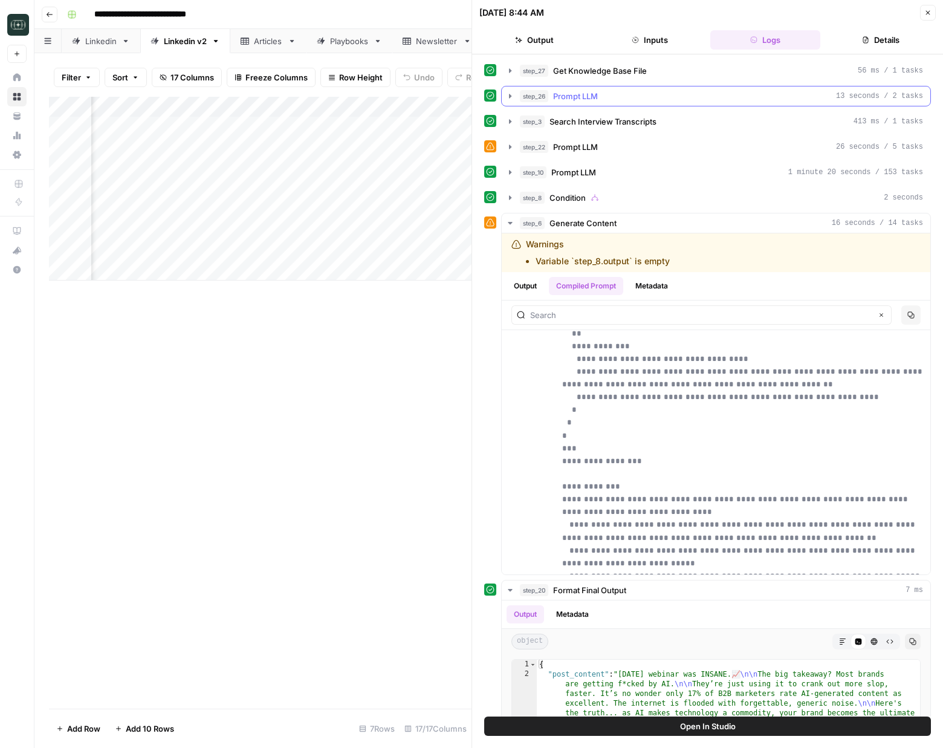
click at [509, 99] on icon "button" at bounding box center [511, 96] width 10 height 10
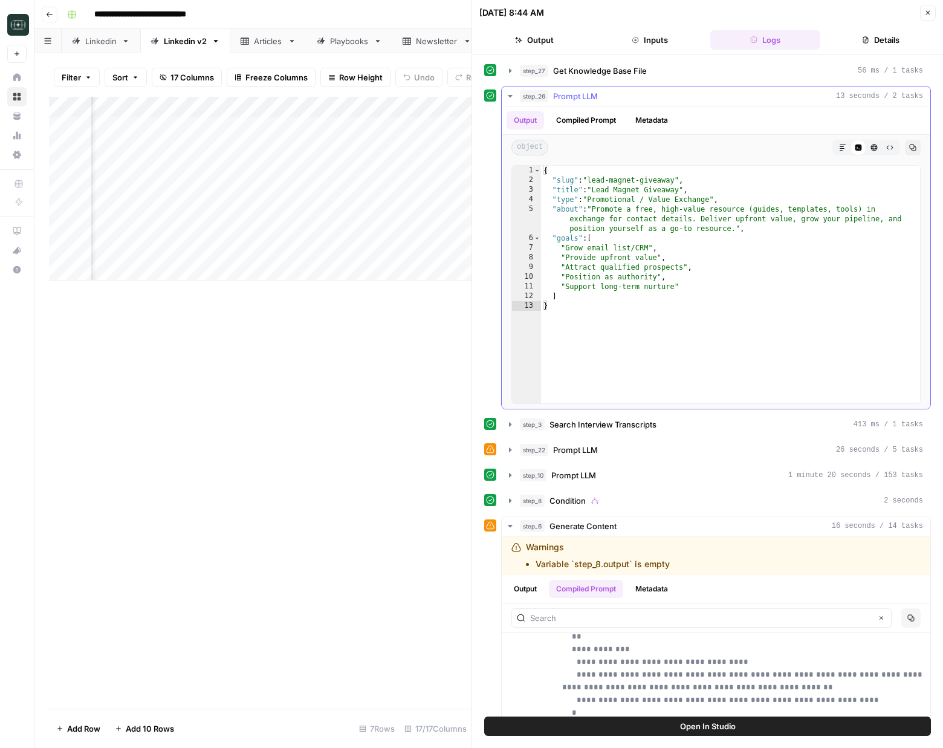
click at [605, 114] on button "Compiled Prompt" at bounding box center [586, 120] width 74 height 18
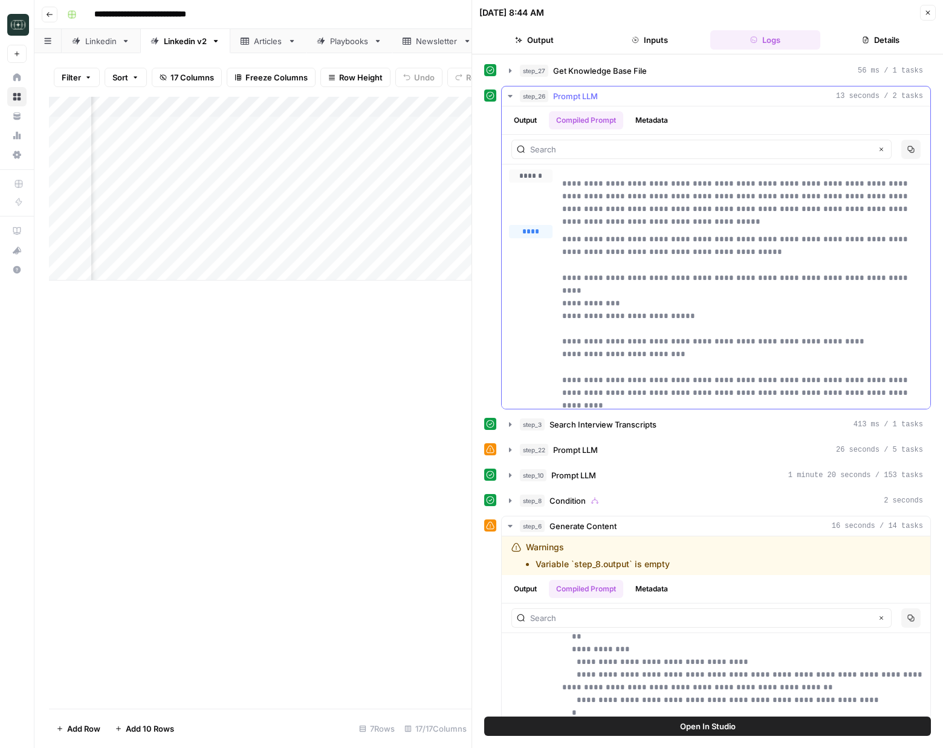
scroll to position [4, 0]
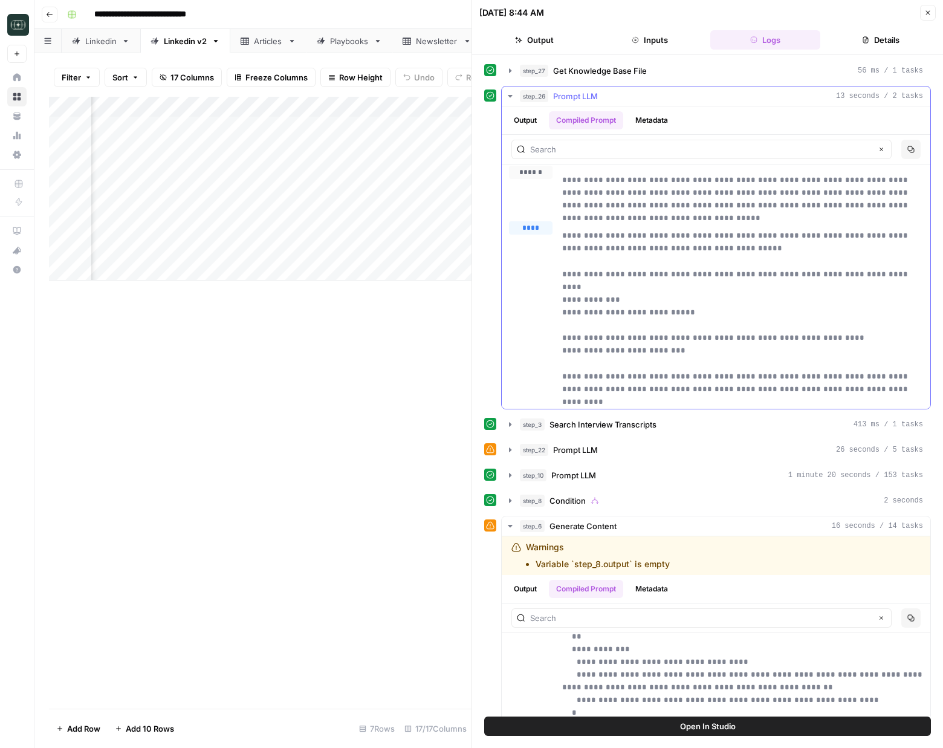
click at [536, 119] on button "Output" at bounding box center [525, 120] width 37 height 18
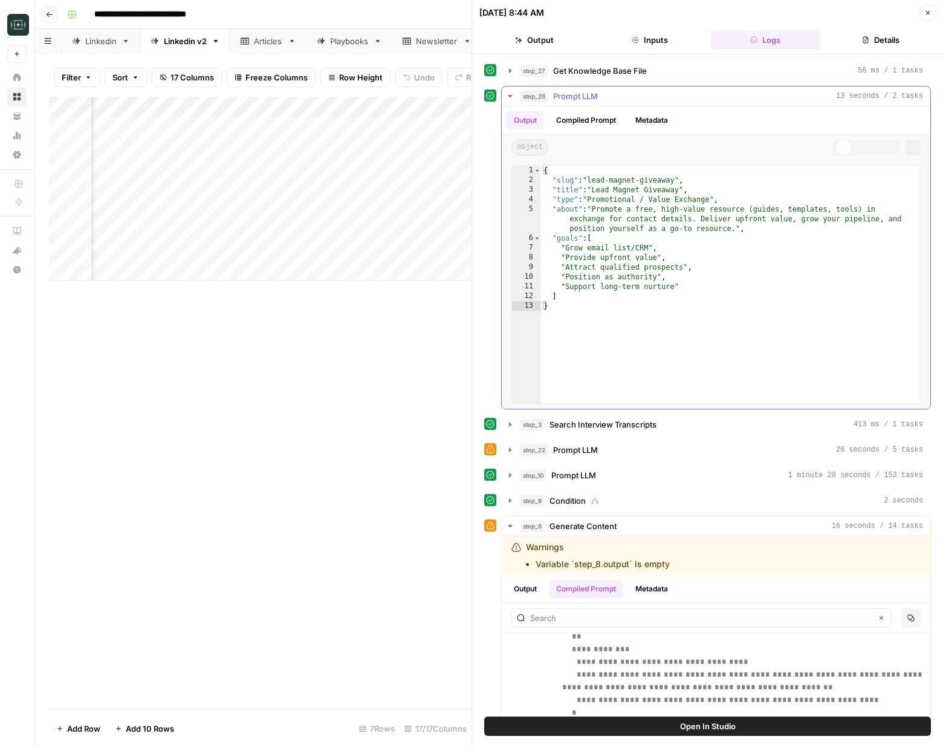
scroll to position [0, 0]
click at [571, 120] on button "Compiled Prompt" at bounding box center [586, 120] width 74 height 18
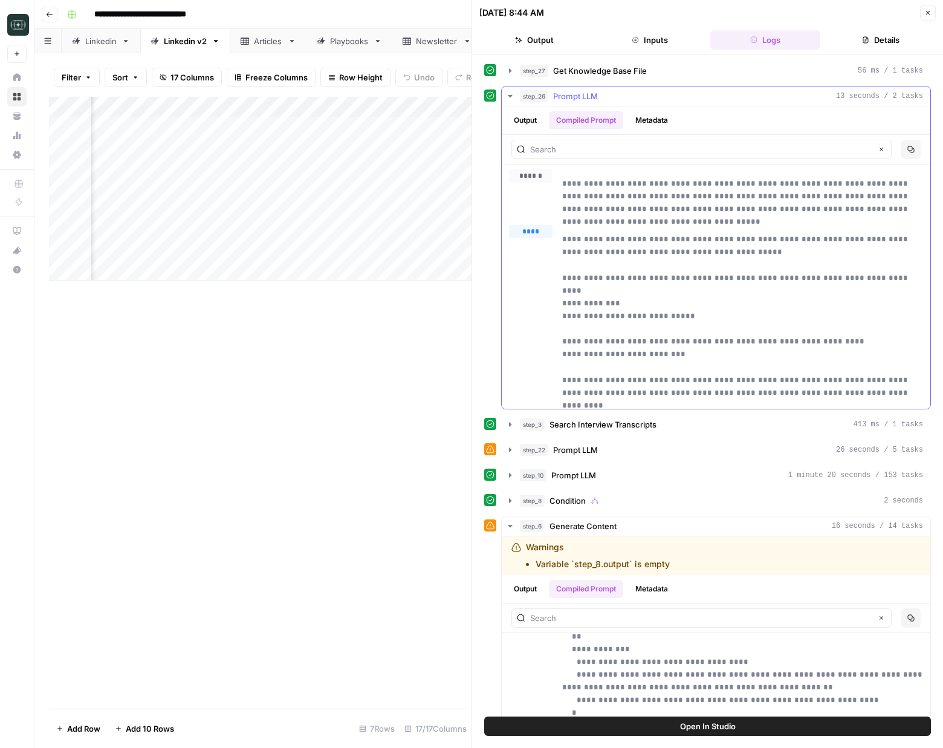
click at [512, 124] on button "Output" at bounding box center [525, 120] width 37 height 18
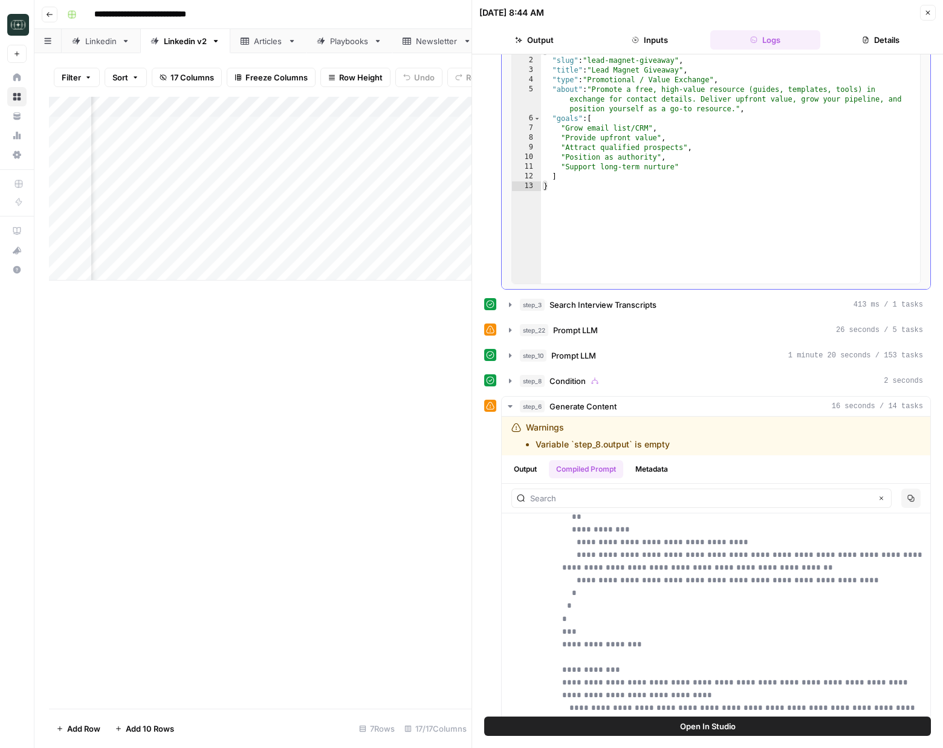
scroll to position [121, 0]
click at [507, 308] on icon "button" at bounding box center [511, 304] width 10 height 10
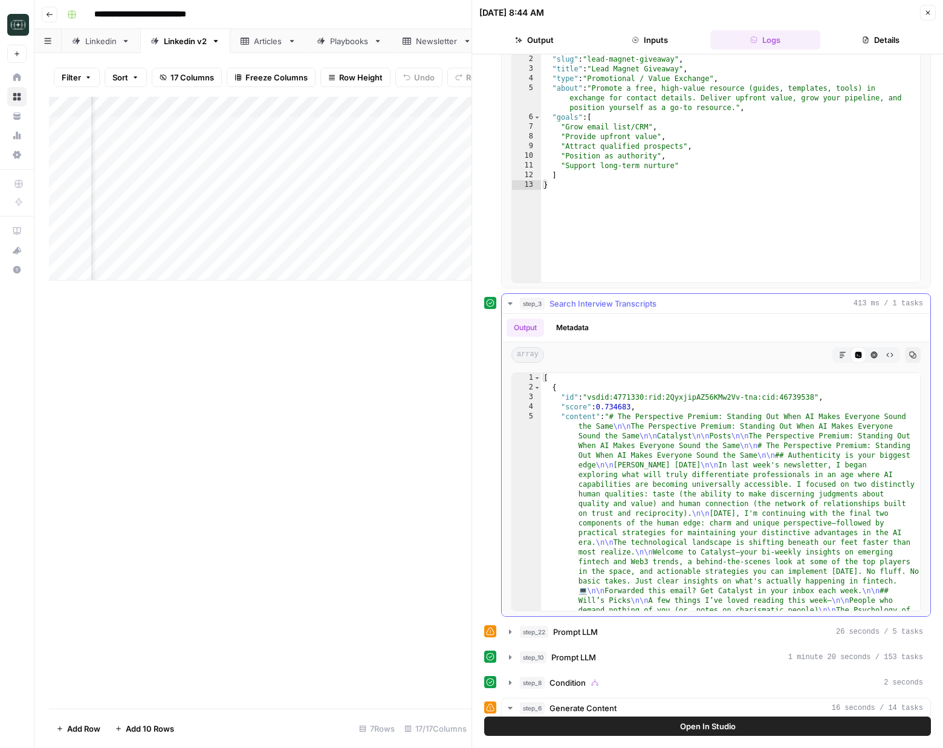
click at [507, 308] on icon "button" at bounding box center [511, 304] width 10 height 10
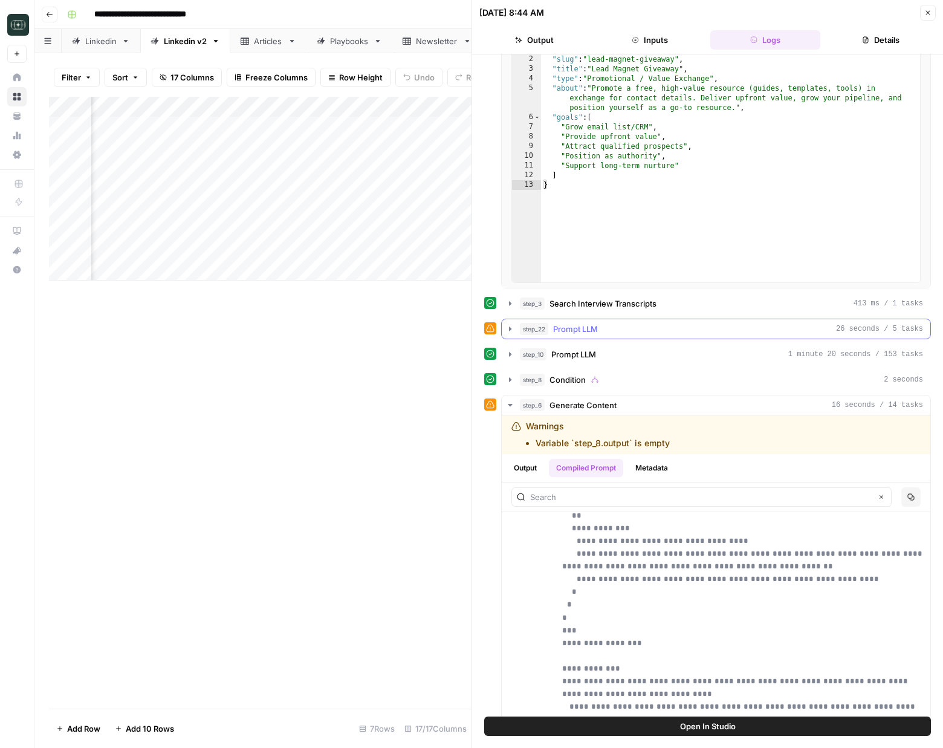
click at [507, 321] on button "step_22 Prompt LLM 26 seconds / 5 tasks" at bounding box center [716, 328] width 429 height 19
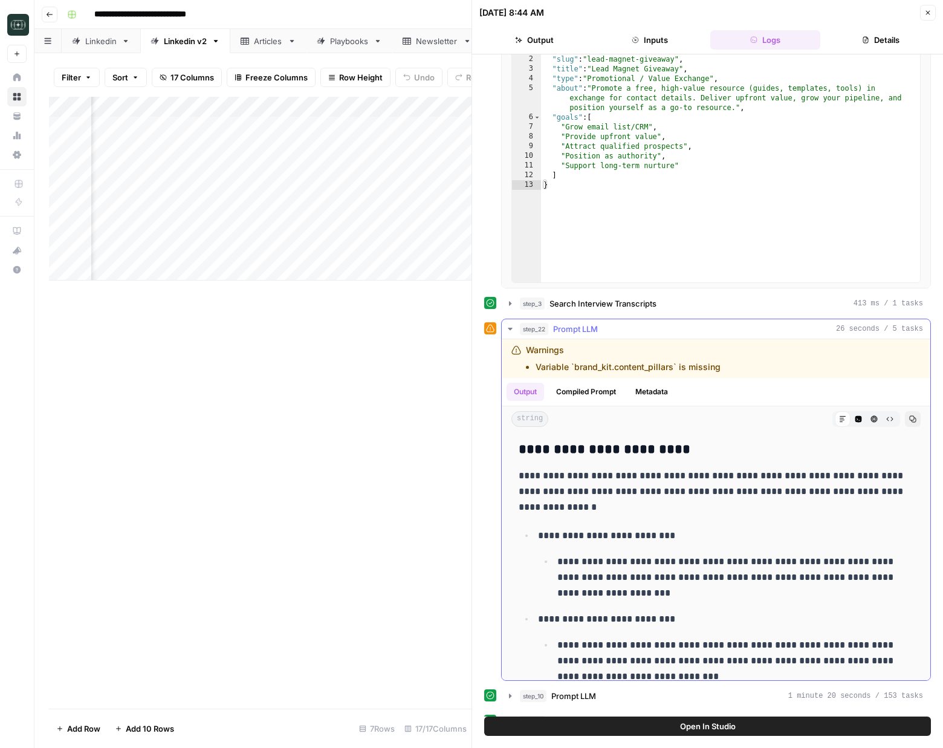
click at [507, 321] on button "step_22 Prompt LLM 26 seconds / 5 tasks" at bounding box center [716, 328] width 429 height 19
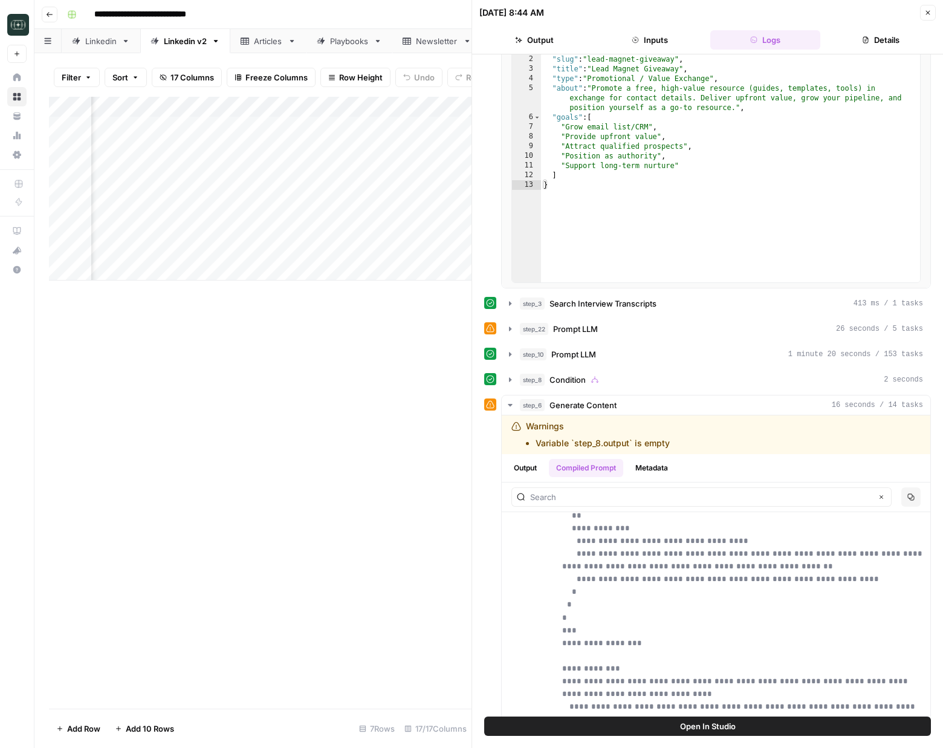
drag, startPoint x: 932, startPoint y: 16, endPoint x: 901, endPoint y: 25, distance: 32.7
click at [932, 16] on button "Close" at bounding box center [928, 13] width 16 height 16
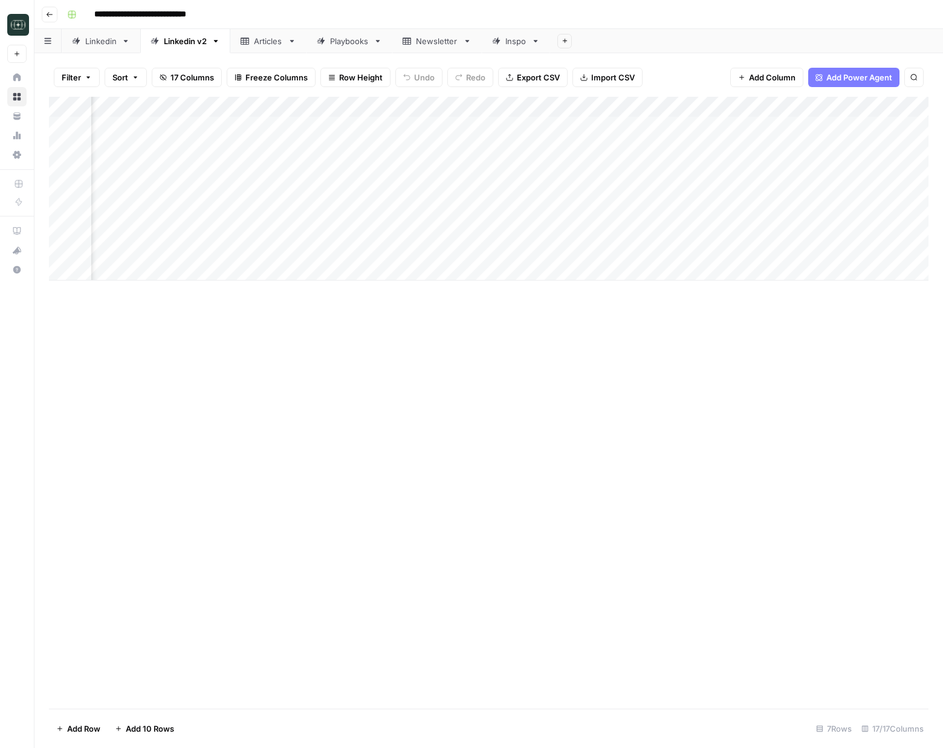
click at [108, 46] on div "Linkedin" at bounding box center [100, 41] width 31 height 12
click at [890, 678] on div "Add Column" at bounding box center [489, 403] width 880 height 612
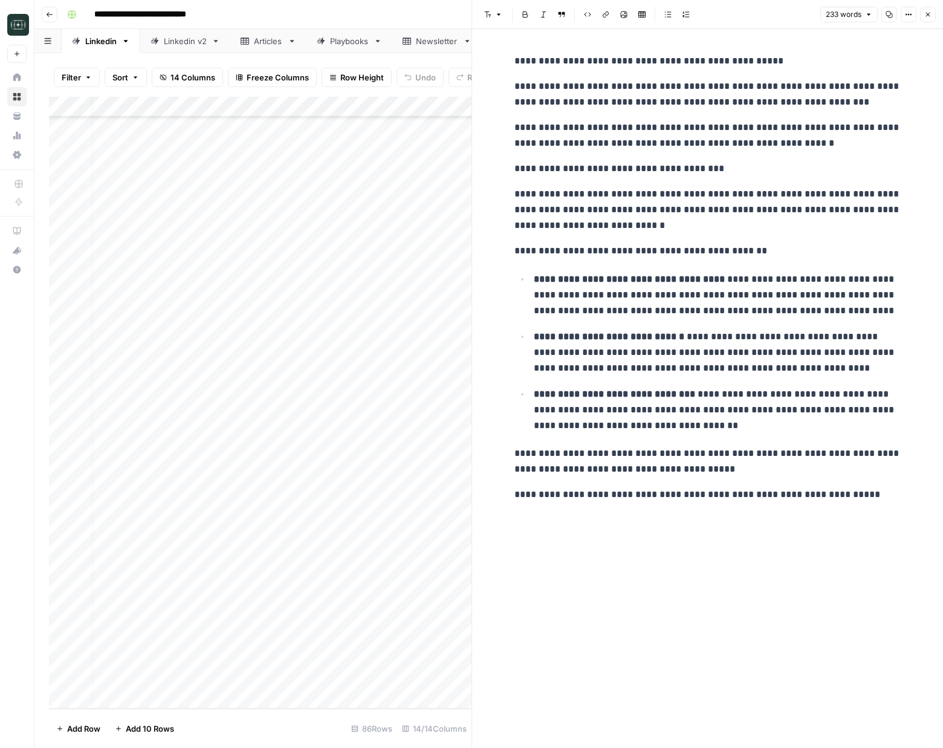
click at [928, 16] on icon "button" at bounding box center [928, 14] width 7 height 7
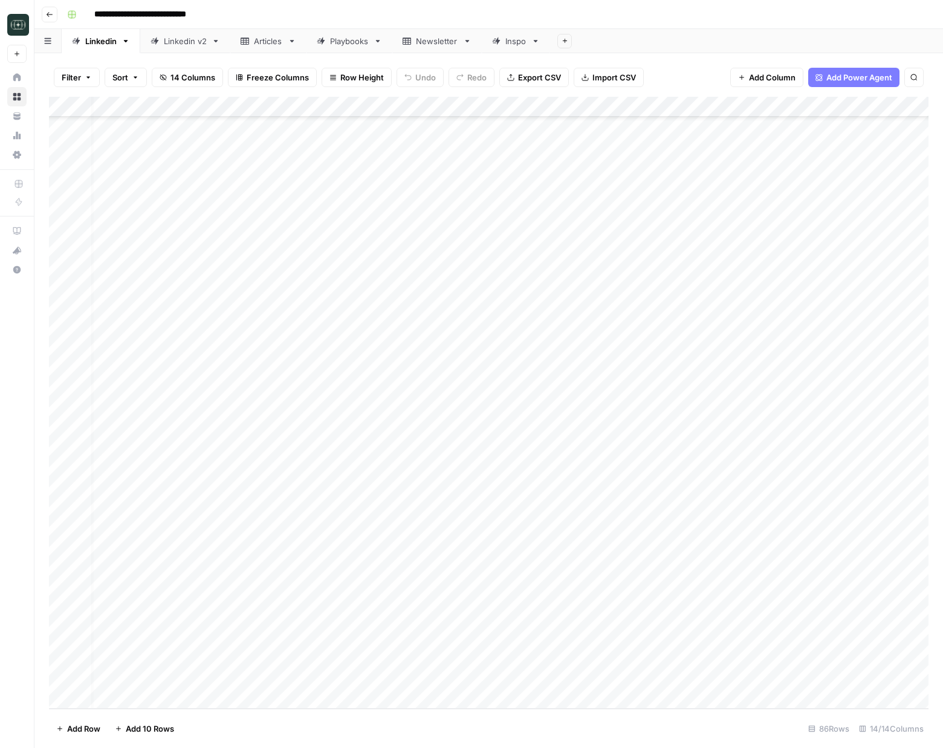
click at [382, 678] on div "Add Column" at bounding box center [489, 403] width 880 height 612
drag, startPoint x: 525, startPoint y: 732, endPoint x: 394, endPoint y: 700, distance: 135.2
click at [516, 730] on footer "Add Row Add 10 Rows 86 Rows 14/14 Columns" at bounding box center [489, 728] width 880 height 39
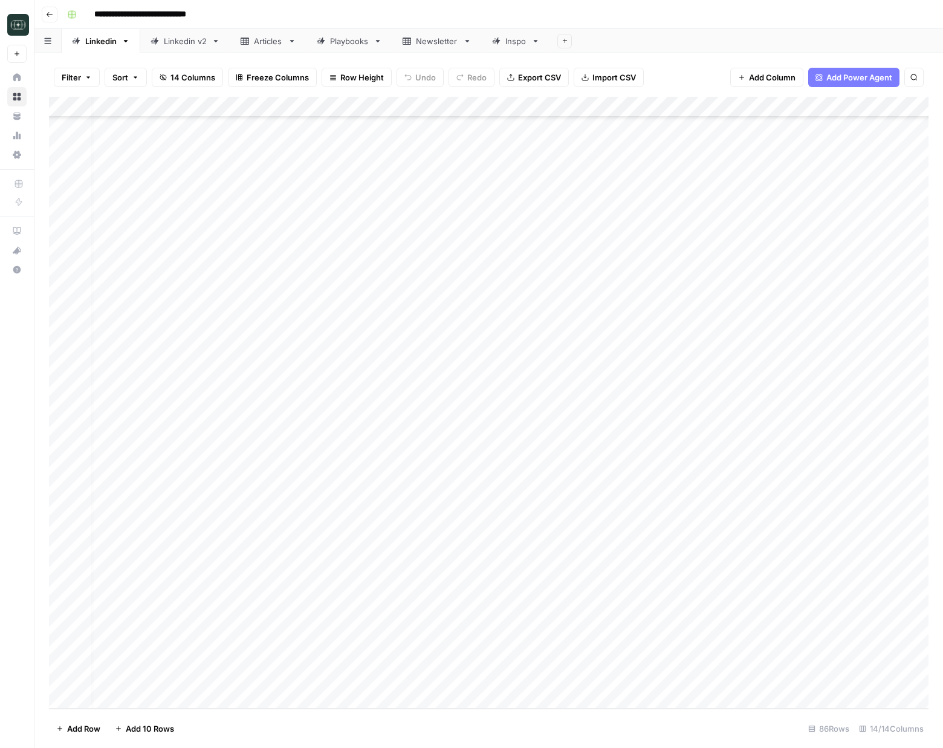
click at [394, 700] on div "Add Column" at bounding box center [489, 403] width 880 height 612
type textarea "**********"
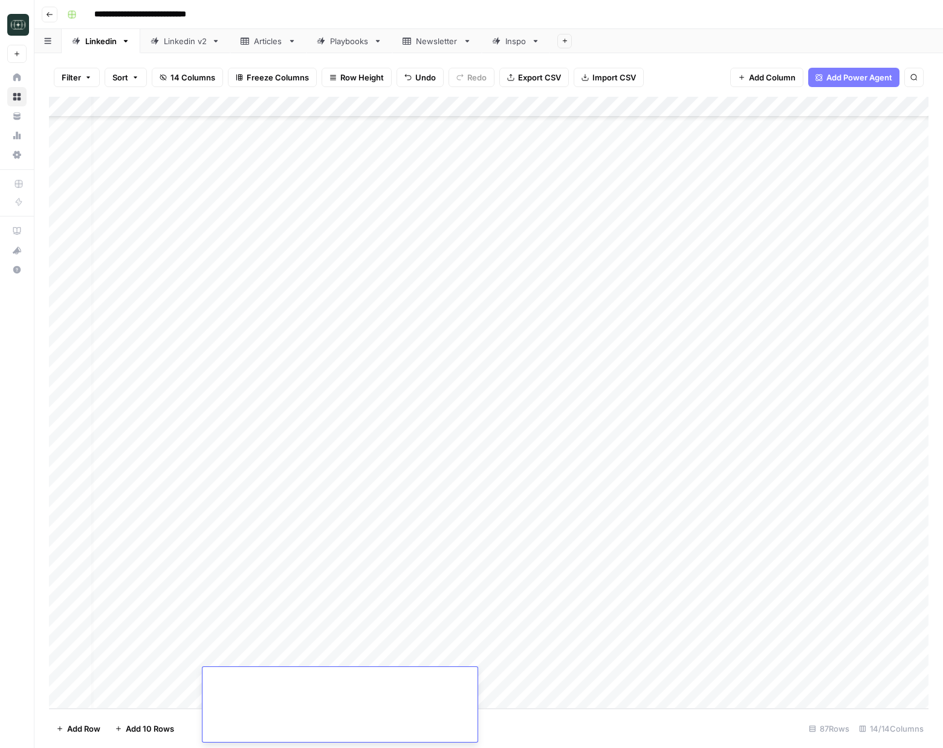
click at [617, 737] on footer "Add Row Add 10 Rows 87 Rows 14/14 Columns" at bounding box center [489, 728] width 880 height 39
click at [519, 683] on div "Add Column" at bounding box center [489, 403] width 880 height 612
type input "webin"
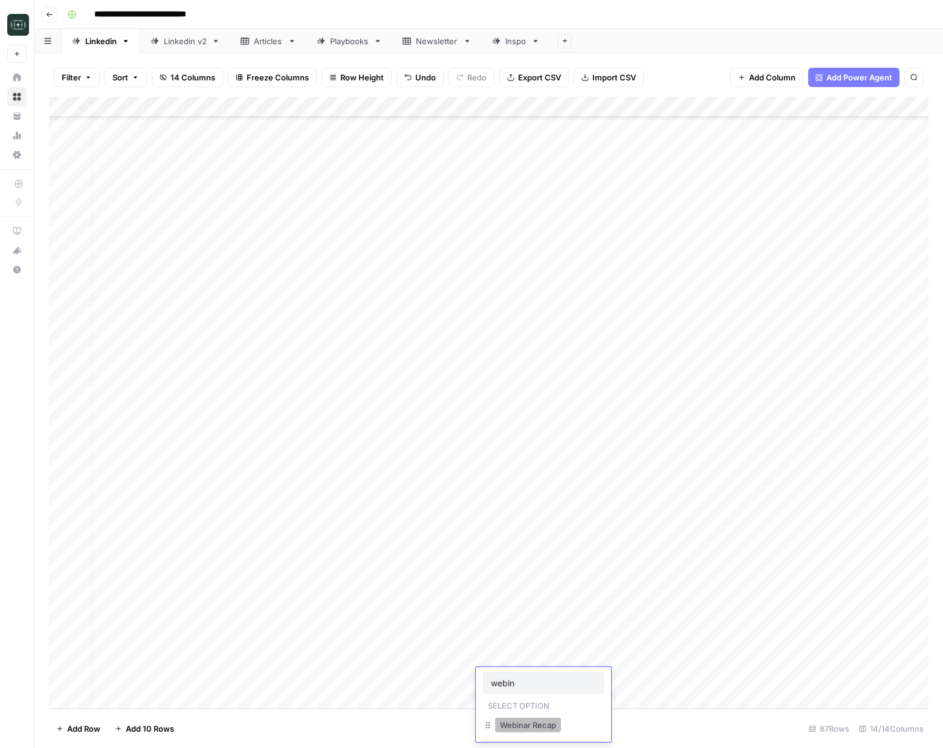
click at [520, 724] on button "Webinar Recap" at bounding box center [528, 725] width 66 height 15
click at [591, 681] on div "Add Column" at bounding box center [489, 403] width 880 height 612
click at [598, 721] on button "Short ( 50-100 words)" at bounding box center [616, 725] width 91 height 15
click at [694, 681] on div "Add Column" at bounding box center [489, 403] width 880 height 612
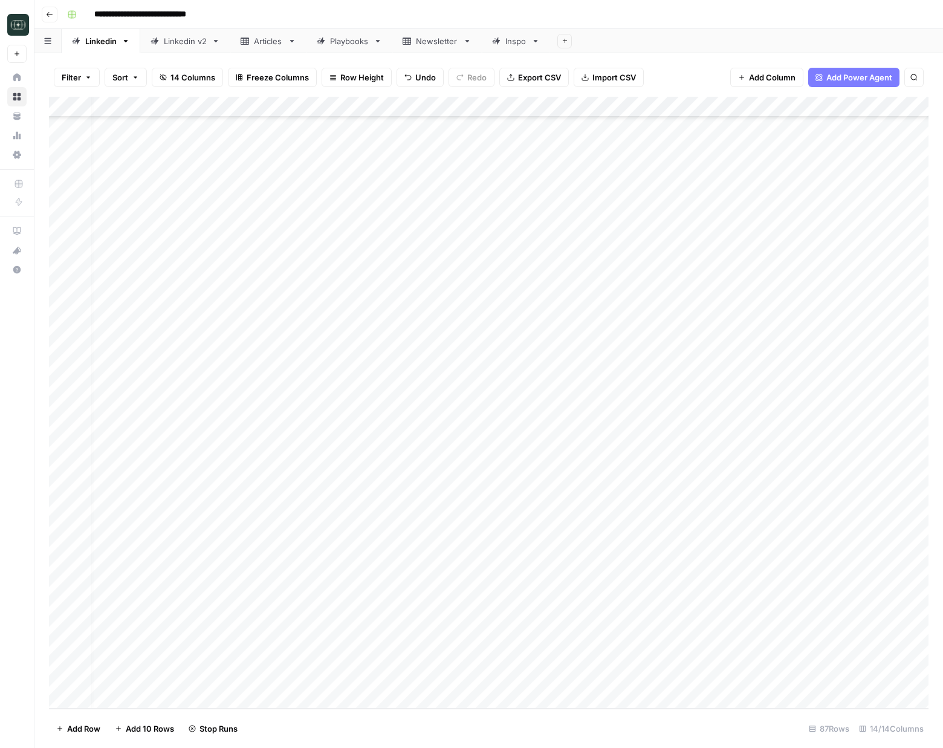
click at [331, 679] on div "Add Column" at bounding box center [489, 403] width 880 height 612
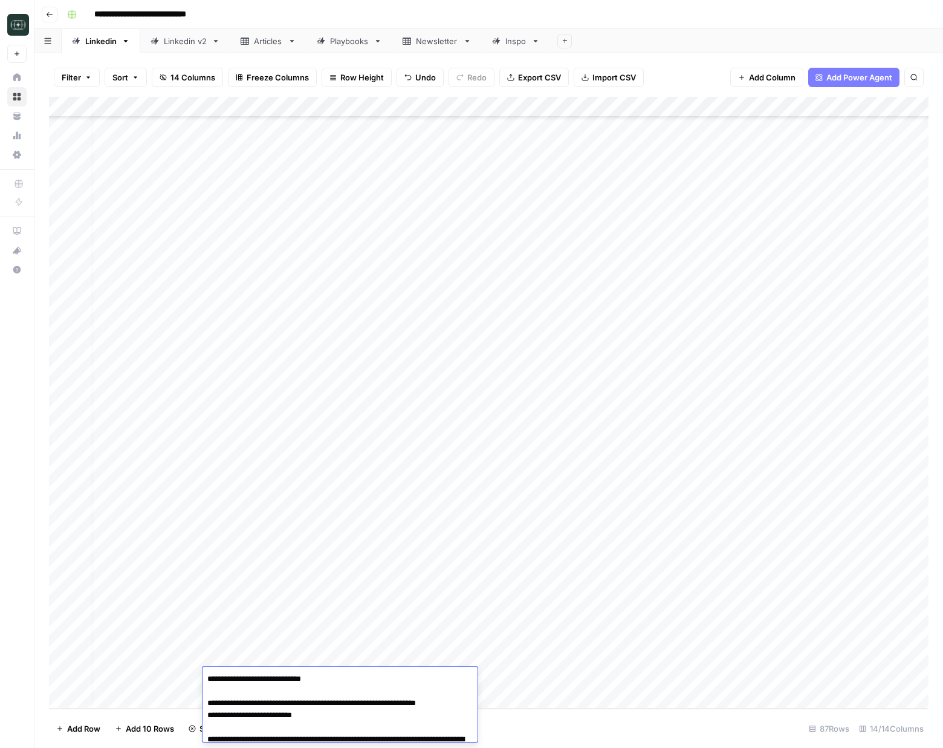
scroll to position [804, 0]
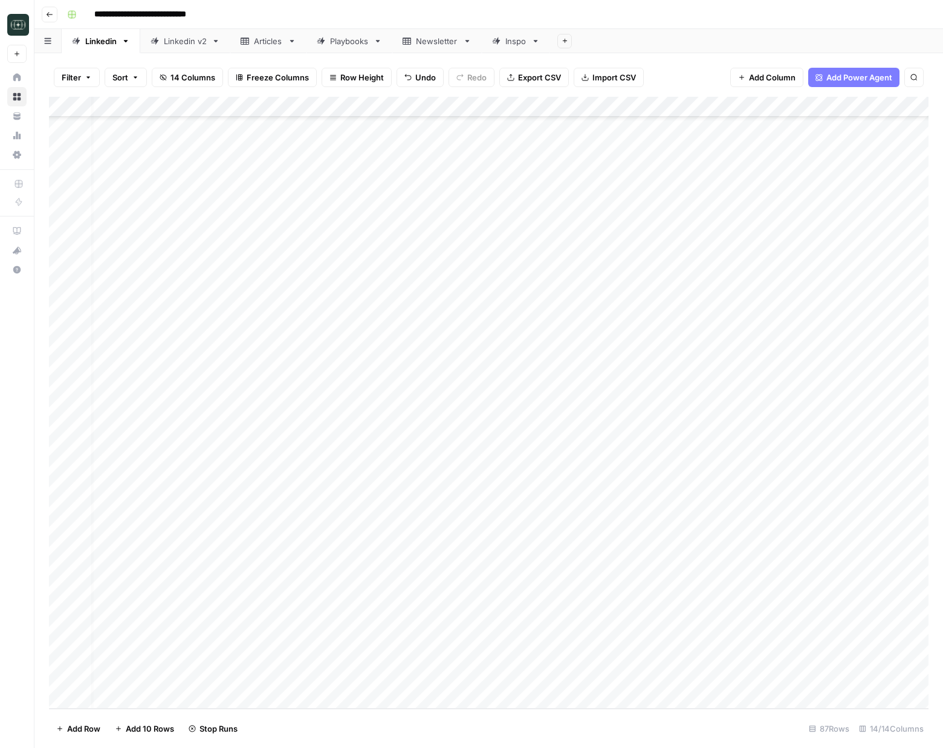
click at [335, 698] on div "Add Column" at bounding box center [489, 403] width 880 height 612
type textarea "**********"
click at [489, 685] on div "Add Column" at bounding box center [489, 403] width 880 height 612
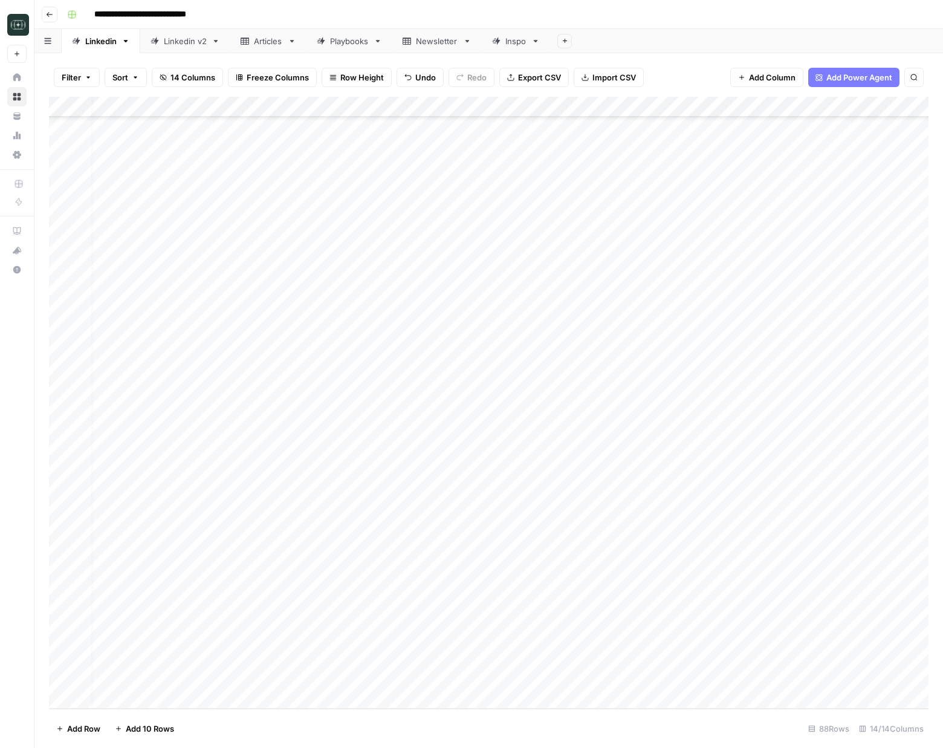
click at [489, 685] on div "Add Column" at bounding box center [489, 403] width 880 height 612
click at [521, 692] on button "Listicle" at bounding box center [513, 688] width 36 height 15
click at [568, 682] on div "Add Column" at bounding box center [489, 403] width 880 height 612
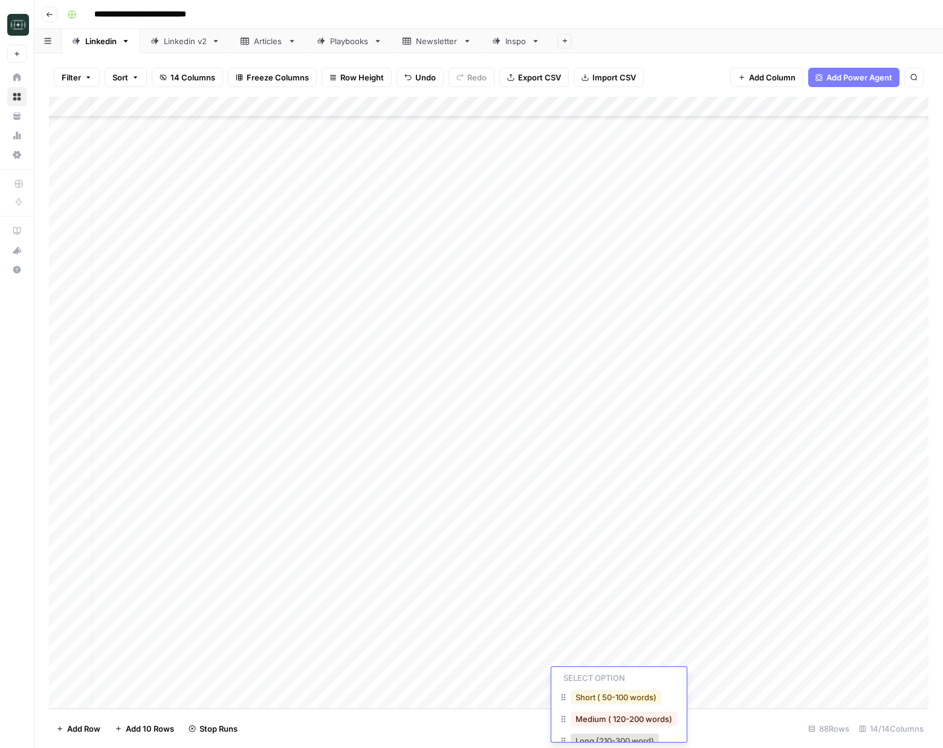
scroll to position [36, 0]
click at [597, 728] on button "Long (210-300 word)" at bounding box center [615, 732] width 88 height 15
drag, startPoint x: 708, startPoint y: 677, endPoint x: 712, endPoint y: 701, distance: 24.5
click at [708, 677] on div "Add Column" at bounding box center [489, 403] width 880 height 612
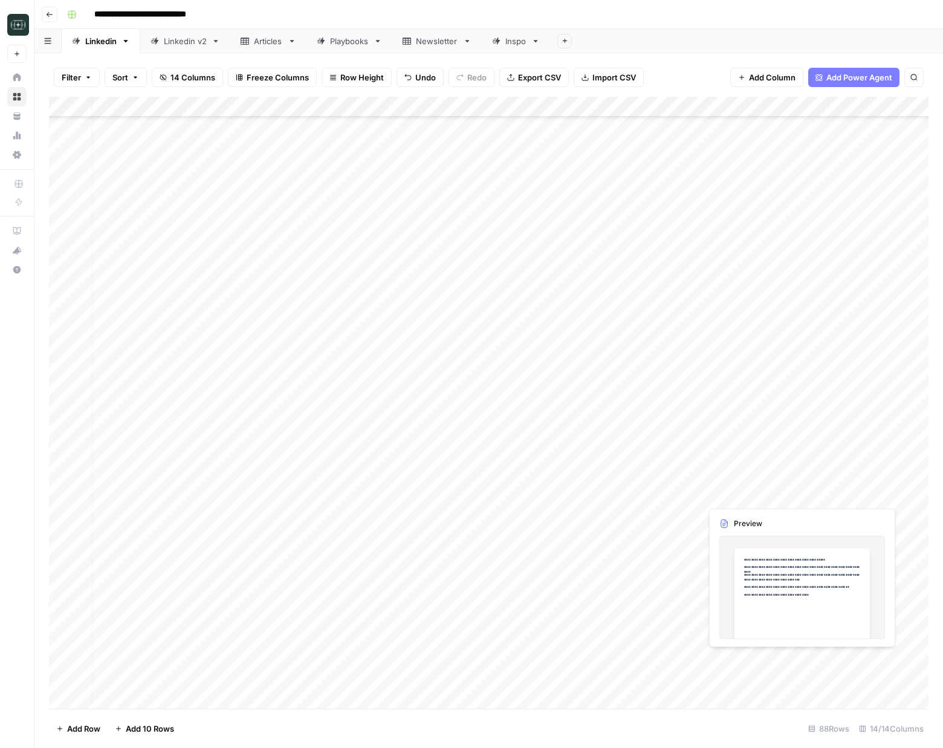
click at [890, 659] on div "Add Column" at bounding box center [489, 403] width 880 height 612
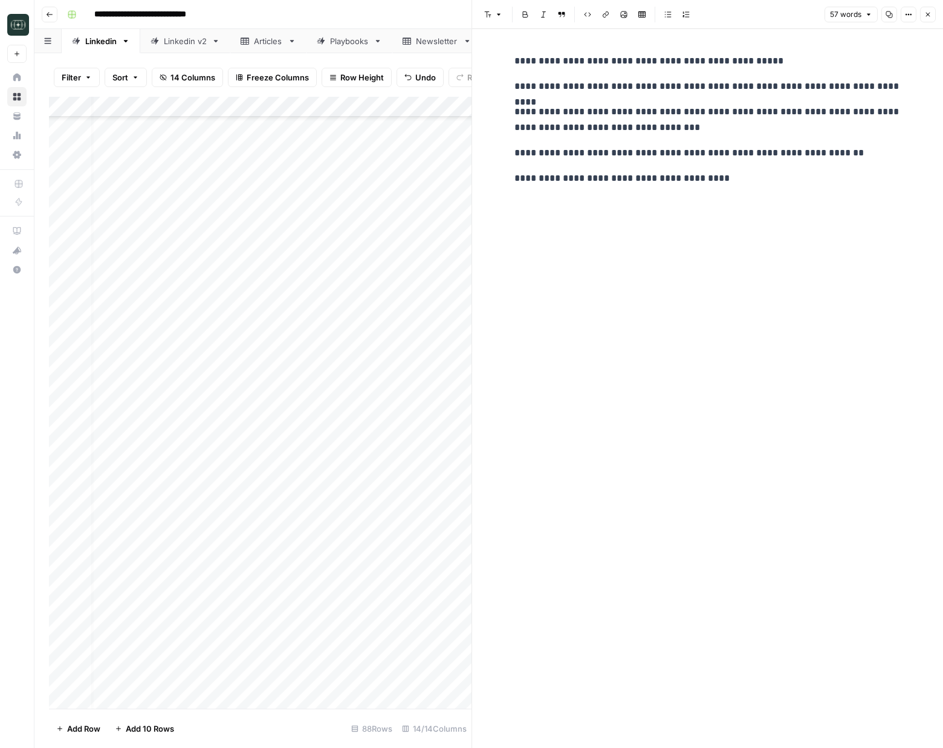
click at [925, 15] on icon "button" at bounding box center [928, 14] width 7 height 7
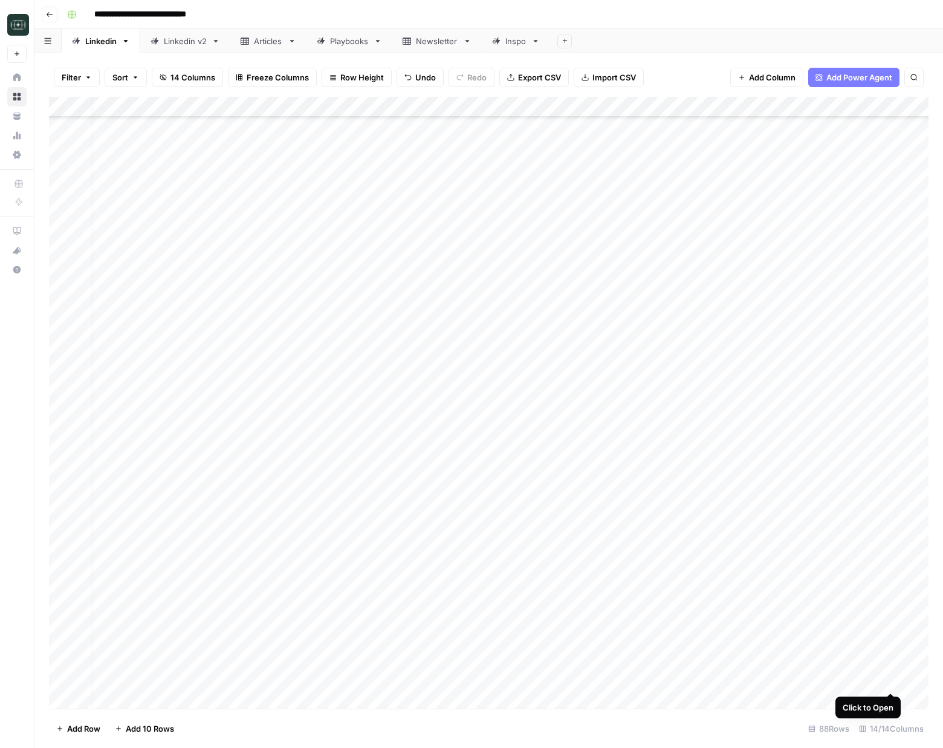
click at [891, 680] on div "Add Column" at bounding box center [489, 403] width 880 height 612
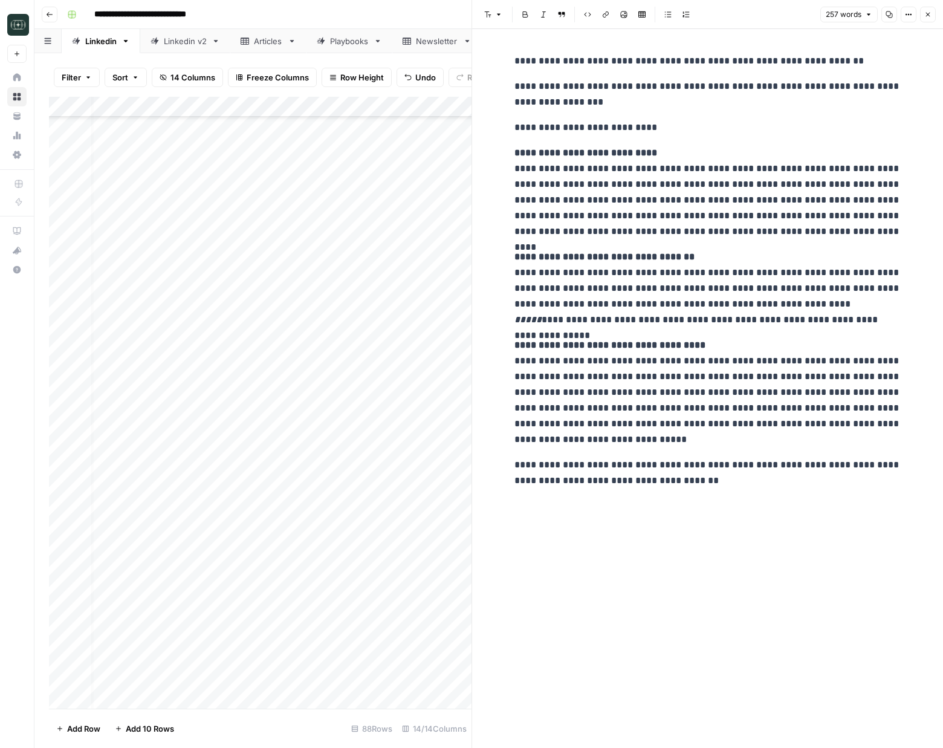
click at [923, 19] on button "Close" at bounding box center [928, 15] width 16 height 16
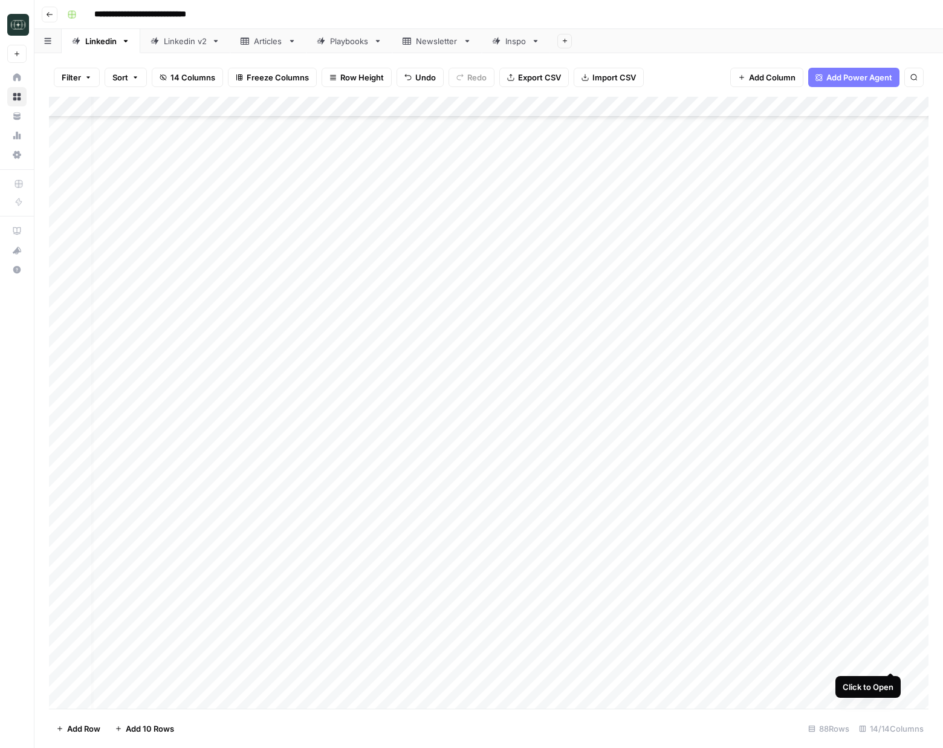
click at [890, 660] on div "Add Column" at bounding box center [489, 403] width 880 height 612
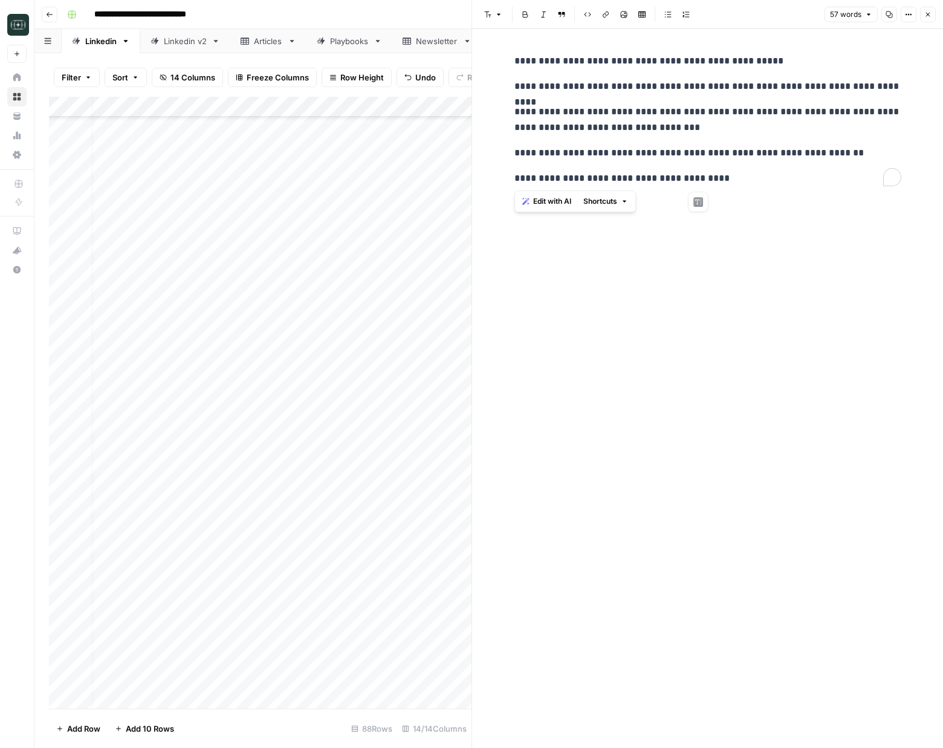
drag, startPoint x: 518, startPoint y: 61, endPoint x: 719, endPoint y: 179, distance: 232.8
click at [719, 179] on div "**********" at bounding box center [708, 119] width 402 height 143
